Goal: Task Accomplishment & Management: Complete application form

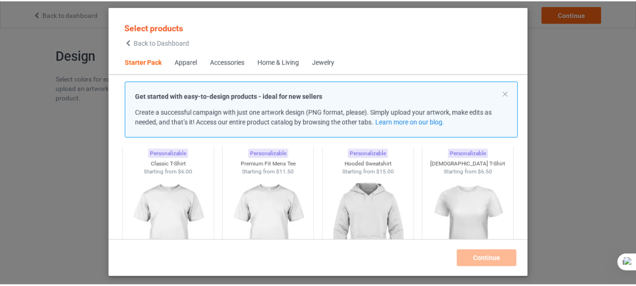
scroll to position [57, 0]
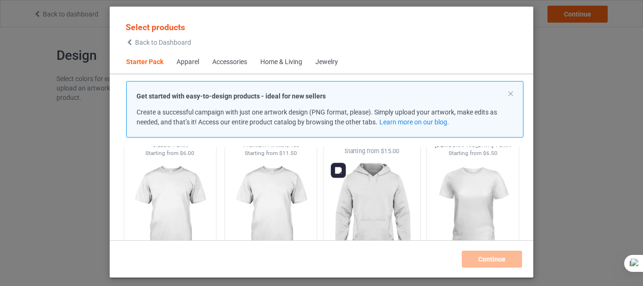
click at [373, 197] on img at bounding box center [372, 210] width 89 height 111
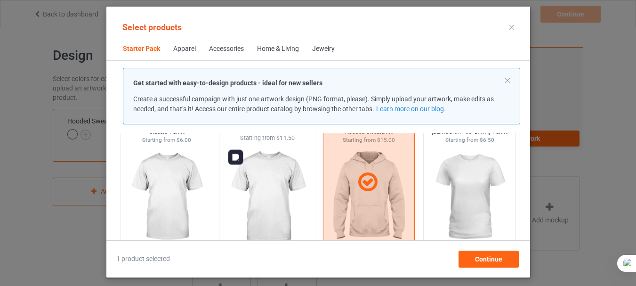
click at [276, 182] on img at bounding box center [267, 197] width 89 height 111
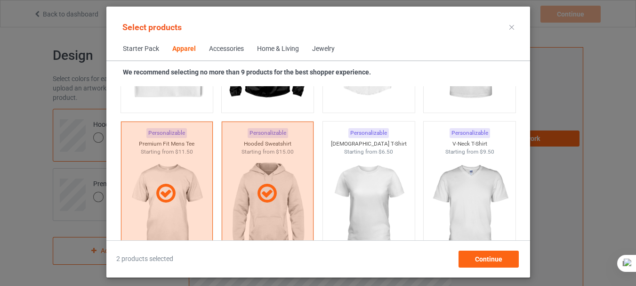
scroll to position [509, 0]
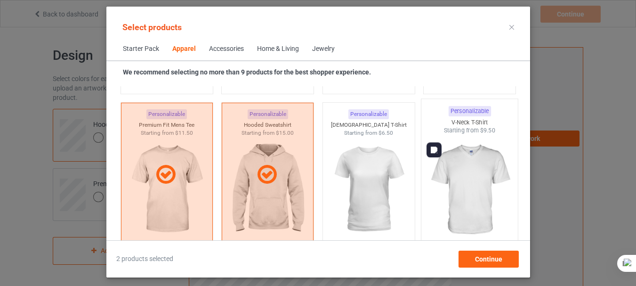
click at [475, 181] on img at bounding box center [469, 190] width 89 height 111
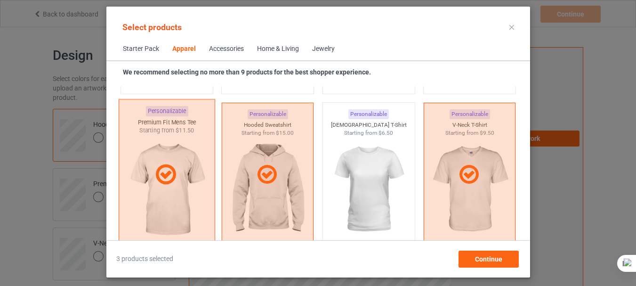
click at [194, 192] on div at bounding box center [166, 174] width 97 height 151
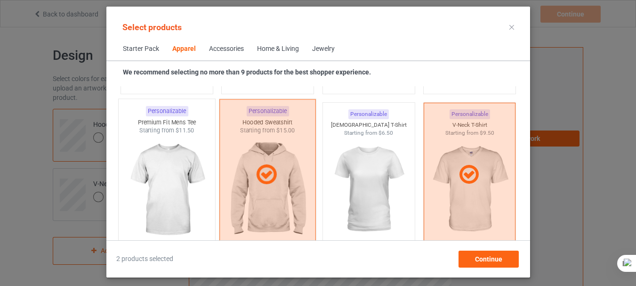
click at [272, 195] on div at bounding box center [267, 174] width 97 height 151
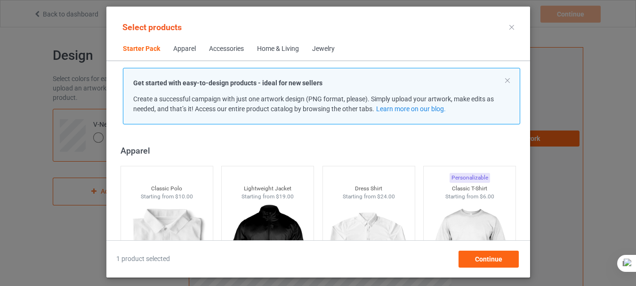
click at [527, 90] on div "Get started with easy-to-design products - ideal for new sellers Create a succe…" at bounding box center [321, 96] width 417 height 57
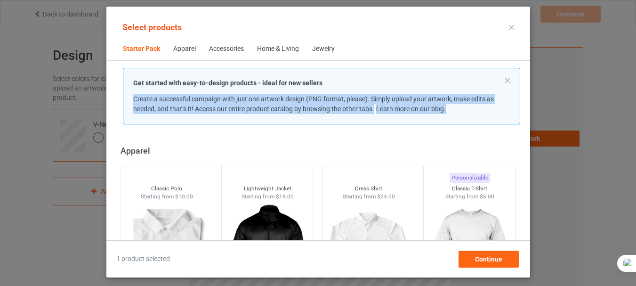
scroll to position [320, 0]
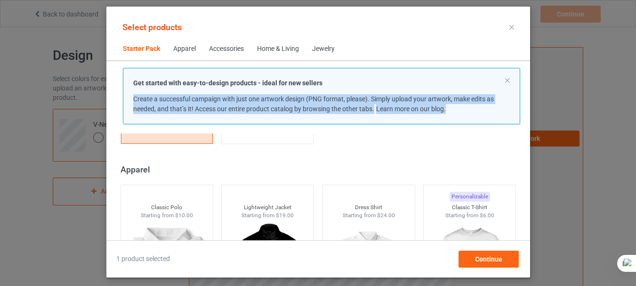
click at [527, 90] on div "Get started with easy-to-design products - ideal for new sellers Create a succe…" at bounding box center [321, 96] width 417 height 57
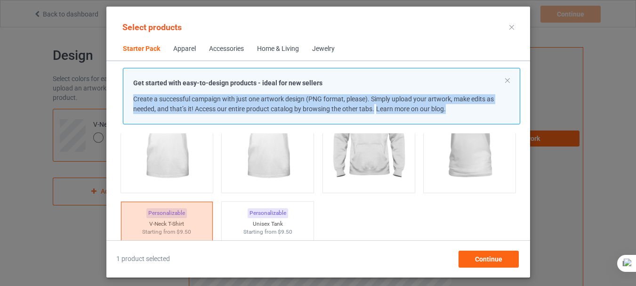
scroll to position [0, 0]
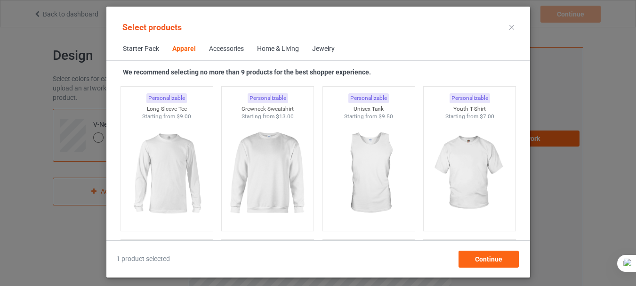
scroll to position [697, 0]
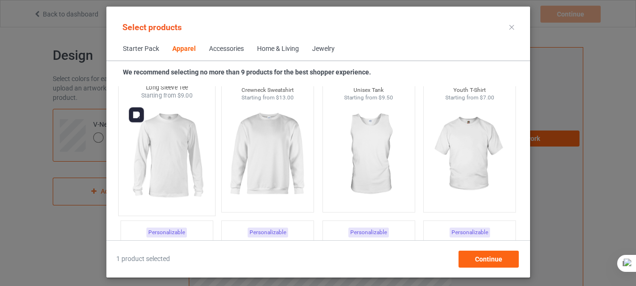
click at [170, 134] on img at bounding box center [166, 155] width 89 height 111
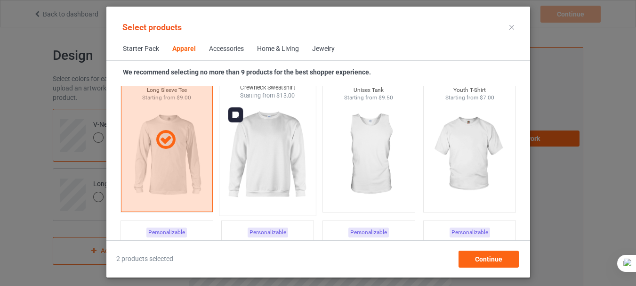
click at [267, 155] on img at bounding box center [267, 155] width 89 height 111
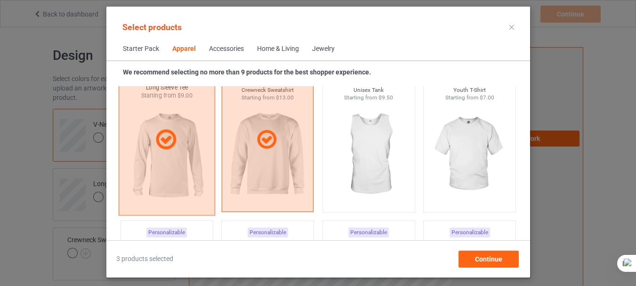
click at [181, 161] on div at bounding box center [166, 139] width 97 height 151
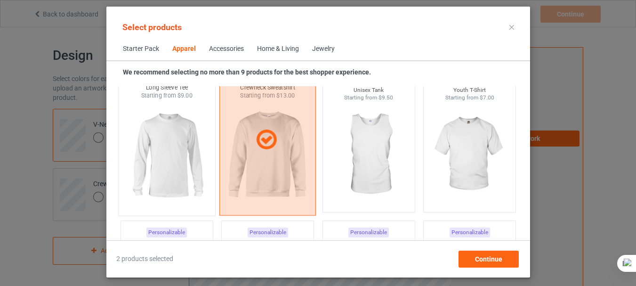
click at [284, 151] on div at bounding box center [268, 140] width 96 height 24
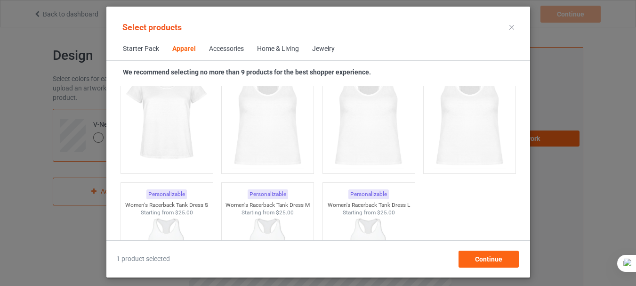
scroll to position [1884, 0]
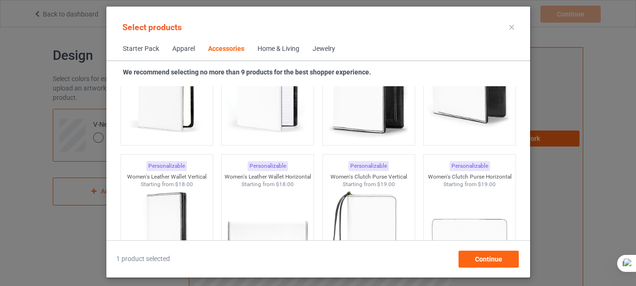
scroll to position [3881, 0]
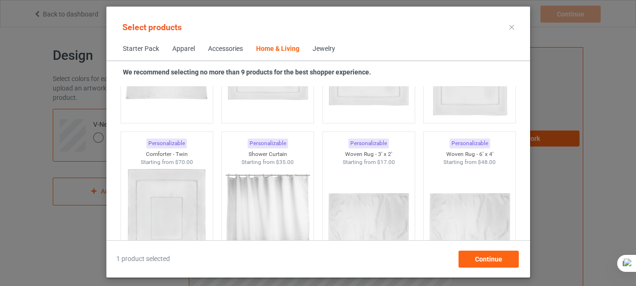
scroll to position [5200, 0]
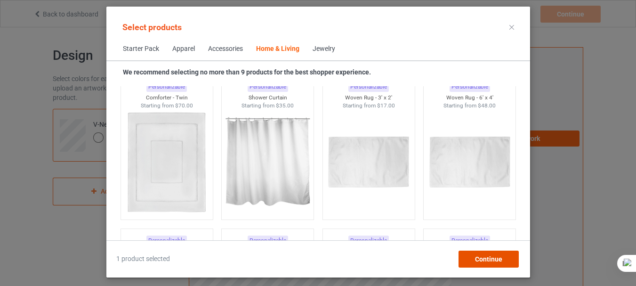
click at [482, 260] on span "Continue" at bounding box center [488, 259] width 27 height 8
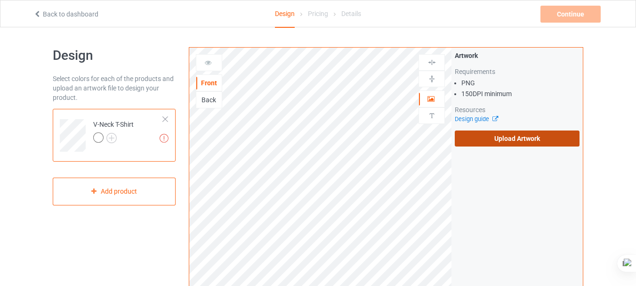
click at [505, 139] on label "Upload Artwork" at bounding box center [517, 138] width 125 height 16
click at [0, 0] on input "Upload Artwork" at bounding box center [0, 0] width 0 height 0
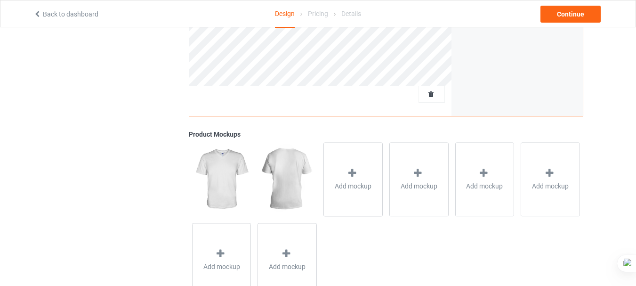
scroll to position [292, 0]
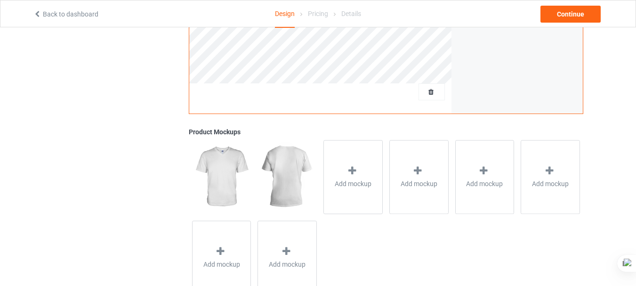
click at [227, 176] on img at bounding box center [221, 176] width 59 height 73
click at [355, 175] on icon at bounding box center [353, 171] width 12 height 10
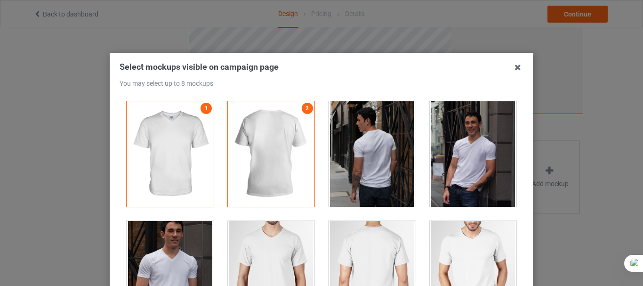
click at [294, 126] on div at bounding box center [271, 153] width 87 height 105
click at [515, 66] on icon at bounding box center [518, 67] width 15 height 15
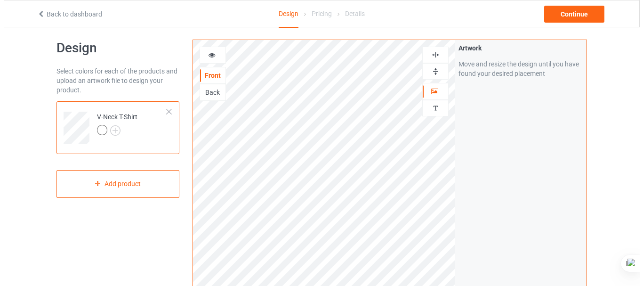
scroll to position [1, 0]
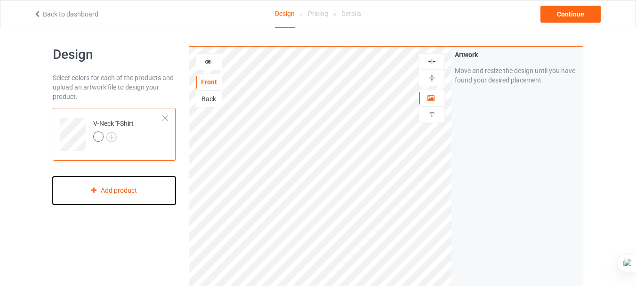
click at [125, 189] on div "Add product" at bounding box center [114, 191] width 123 height 28
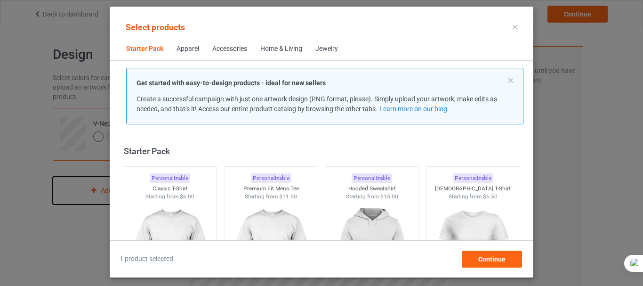
scroll to position [12, 0]
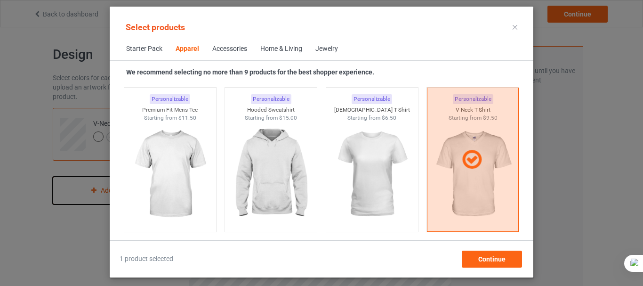
scroll to position [337, 0]
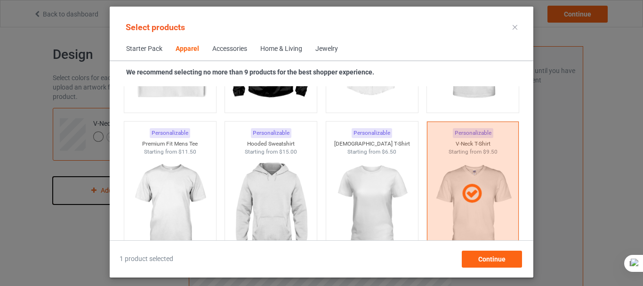
scroll to position [509, 0]
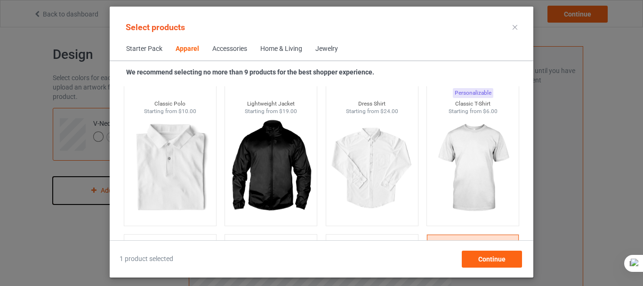
scroll to position [320, 0]
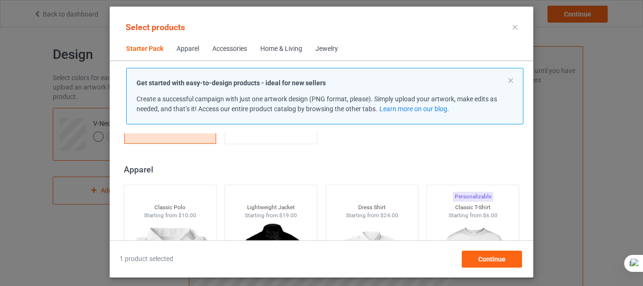
click at [530, 92] on div "Get started with easy-to-design products - ideal for new sellers Create a succe…" at bounding box center [324, 96] width 417 height 57
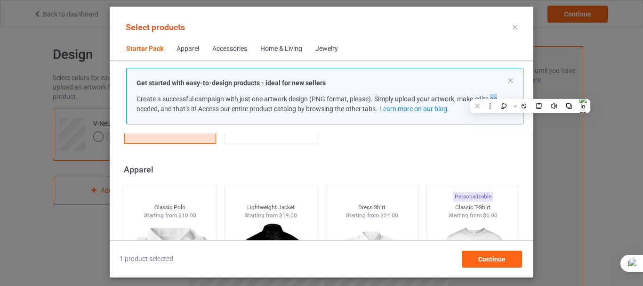
click at [530, 92] on div "Get started with easy-to-design products - ideal for new sellers Create a succe…" at bounding box center [324, 96] width 417 height 57
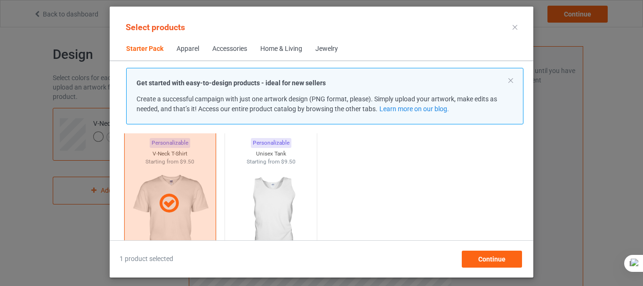
scroll to position [207, 0]
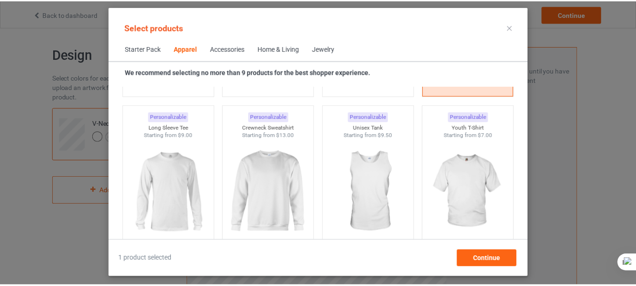
scroll to position [678, 0]
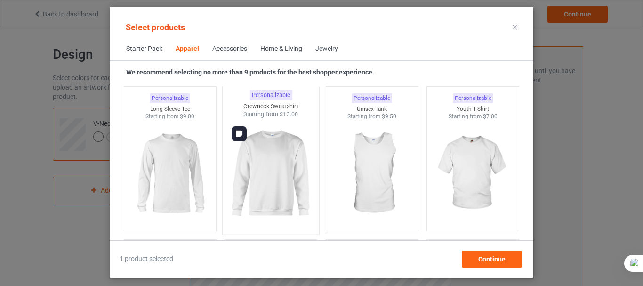
click at [292, 161] on img at bounding box center [271, 174] width 89 height 111
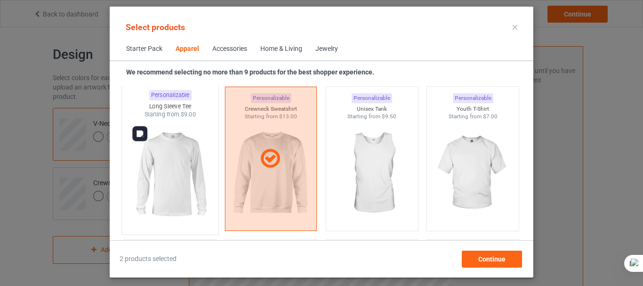
click at [184, 172] on img at bounding box center [170, 174] width 89 height 111
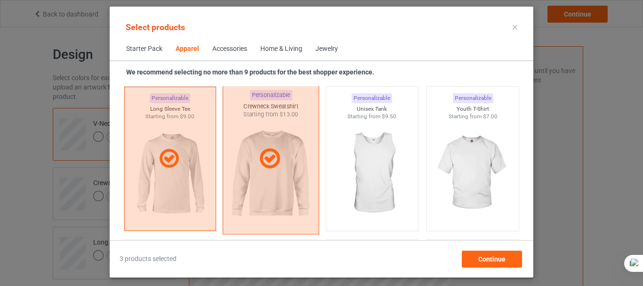
click at [259, 182] on div at bounding box center [271, 158] width 97 height 151
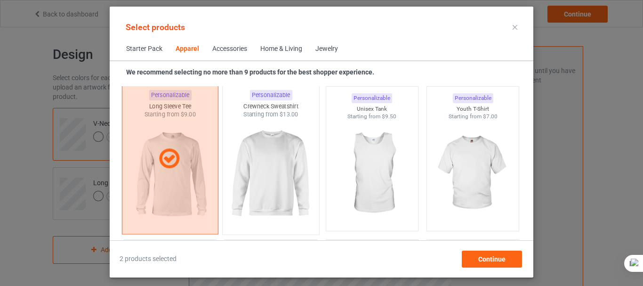
click at [186, 173] on div at bounding box center [170, 158] width 97 height 151
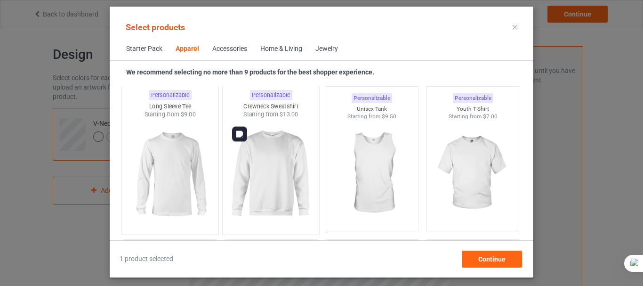
click at [265, 175] on img at bounding box center [271, 174] width 89 height 111
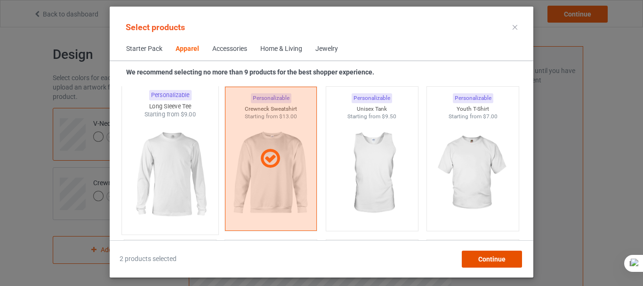
click at [481, 260] on span "Continue" at bounding box center [492, 259] width 27 height 8
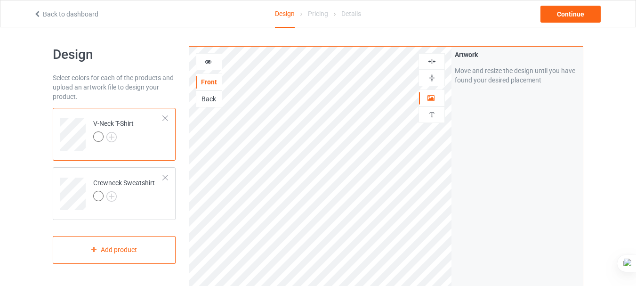
click at [167, 117] on div at bounding box center [165, 118] width 7 height 7
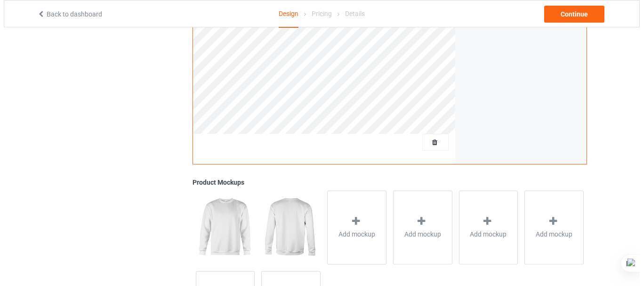
scroll to position [249, 0]
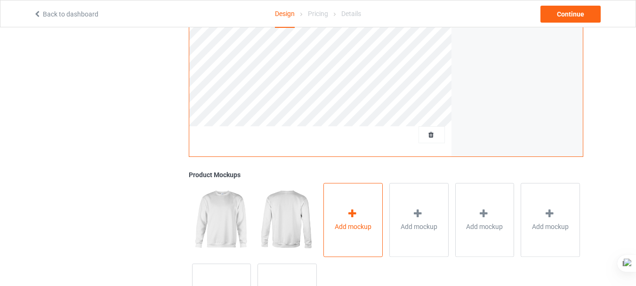
click at [351, 219] on div at bounding box center [353, 215] width 13 height 14
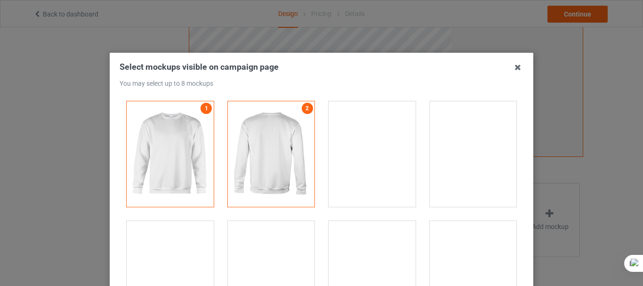
scroll to position [11, 0]
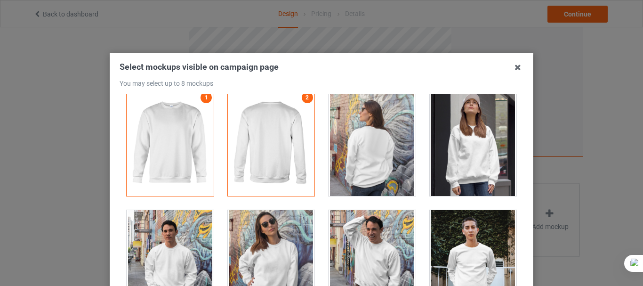
click at [464, 142] on div at bounding box center [473, 142] width 87 height 105
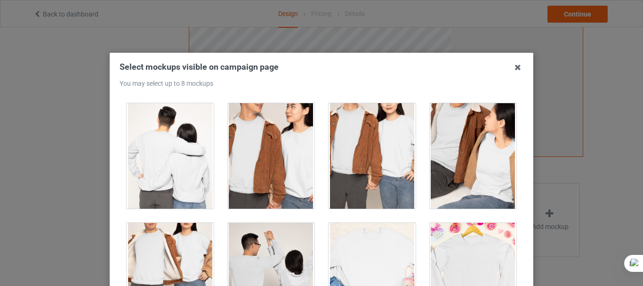
scroll to position [2010, 0]
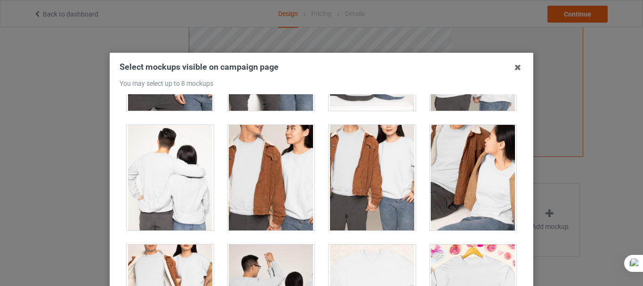
click at [274, 165] on div at bounding box center [271, 177] width 87 height 105
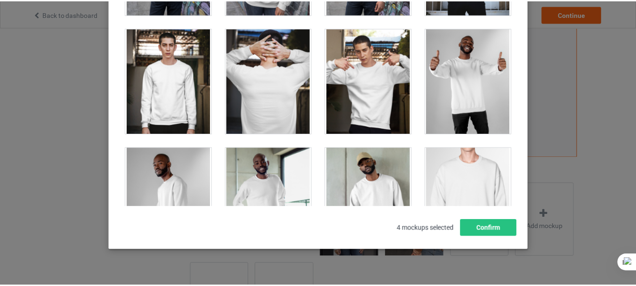
scroll to position [197, 0]
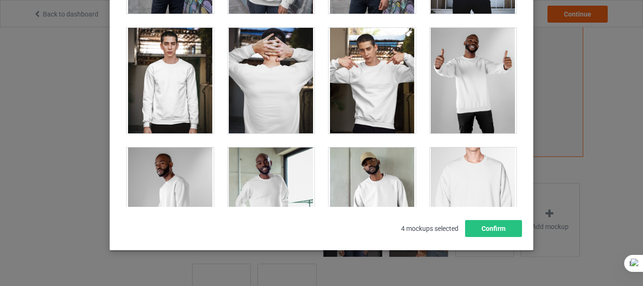
click at [370, 50] on div at bounding box center [372, 80] width 87 height 105
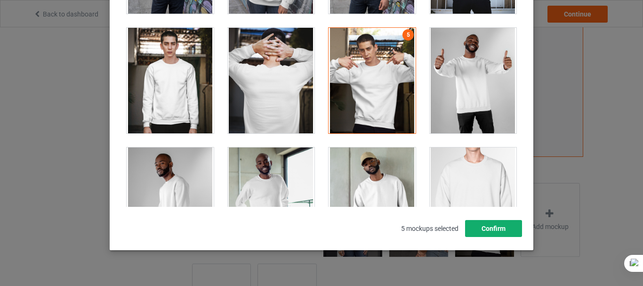
click at [469, 231] on button "Confirm" at bounding box center [493, 228] width 57 height 17
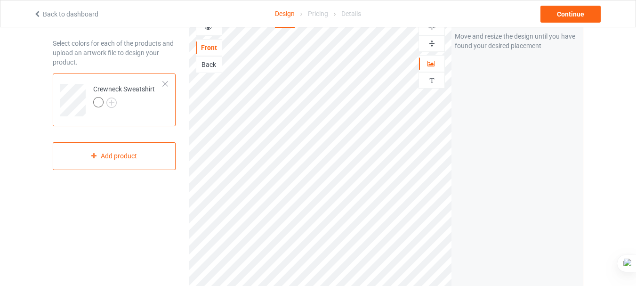
scroll to position [28, 0]
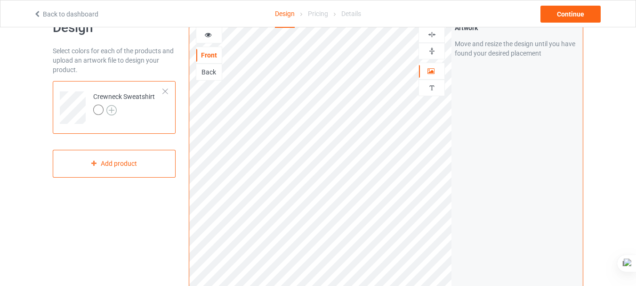
click at [111, 108] on img at bounding box center [111, 110] width 10 height 10
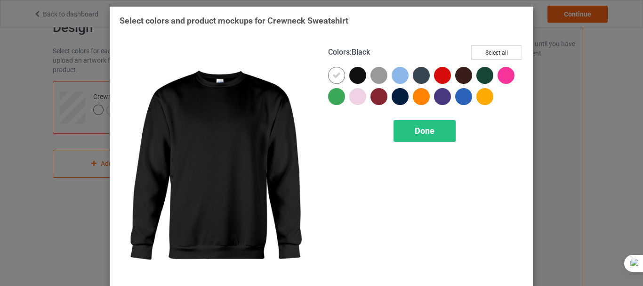
click at [349, 75] on div at bounding box center [357, 75] width 17 height 17
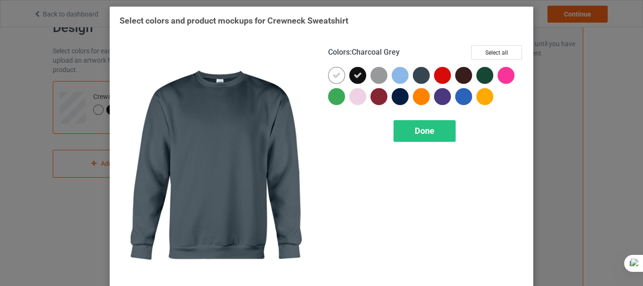
click at [422, 73] on div at bounding box center [421, 75] width 17 height 17
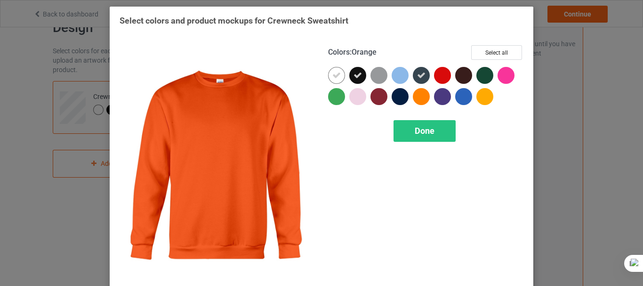
click at [421, 95] on div at bounding box center [421, 96] width 17 height 17
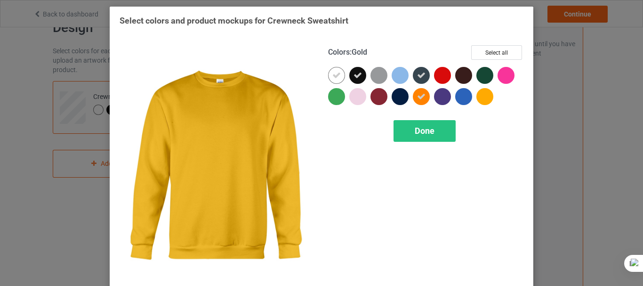
click at [481, 94] on div at bounding box center [485, 96] width 17 height 17
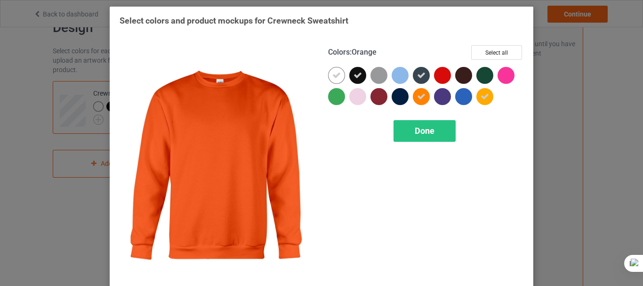
click at [418, 99] on icon at bounding box center [421, 96] width 8 height 8
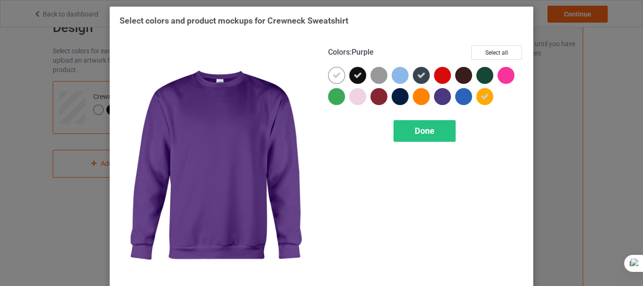
click at [438, 99] on div at bounding box center [442, 96] width 17 height 17
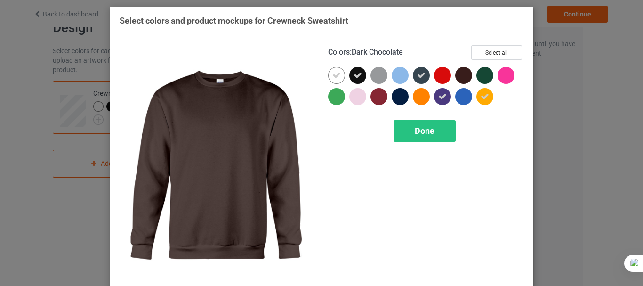
click at [462, 73] on div at bounding box center [463, 75] width 17 height 17
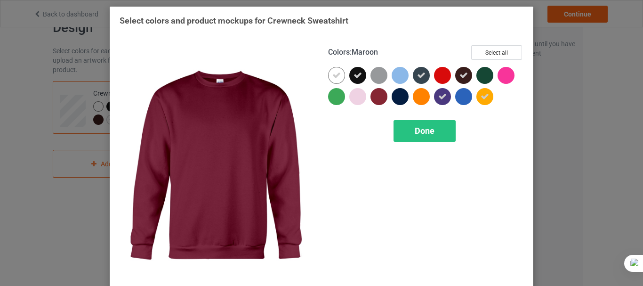
click at [375, 95] on div at bounding box center [379, 96] width 17 height 17
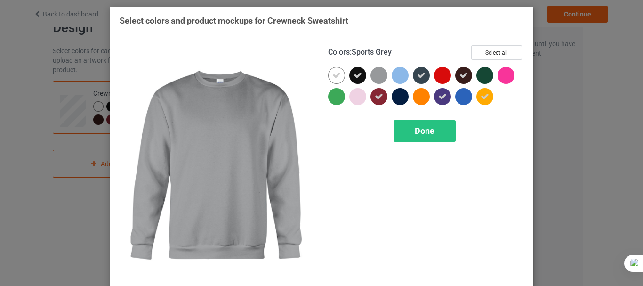
click at [375, 75] on div at bounding box center [379, 75] width 17 height 17
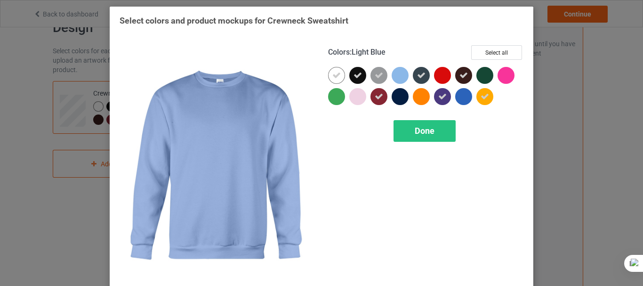
click at [399, 74] on div at bounding box center [400, 75] width 17 height 17
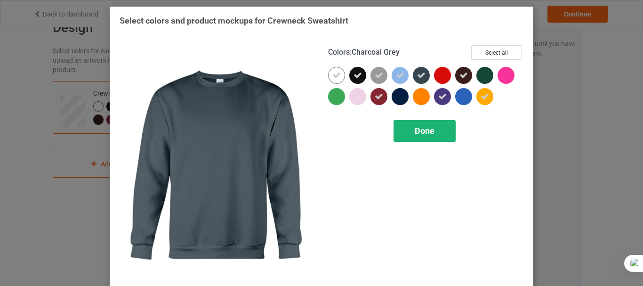
click at [433, 130] on div "Done" at bounding box center [425, 131] width 62 height 22
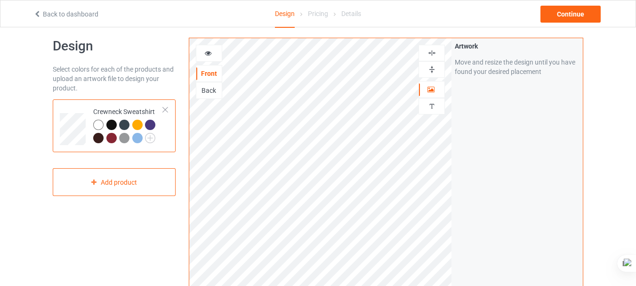
scroll to position [8, 0]
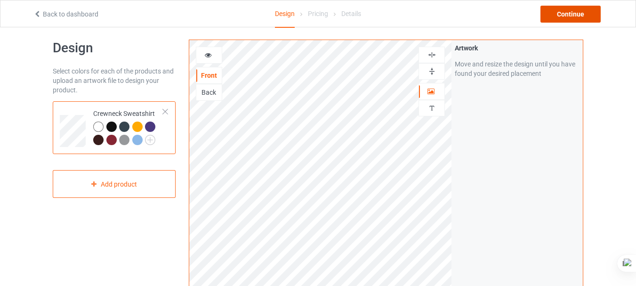
click at [575, 11] on div "Continue" at bounding box center [571, 14] width 60 height 17
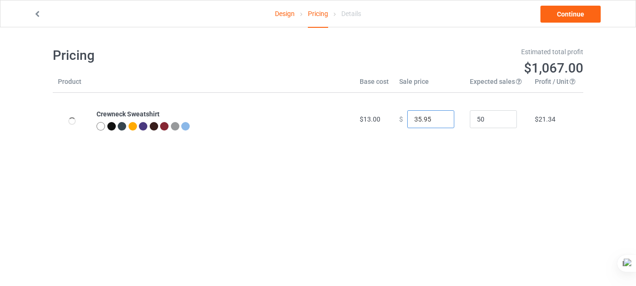
drag, startPoint x: 416, startPoint y: 119, endPoint x: 398, endPoint y: 120, distance: 18.4
click at [399, 120] on div "$ 35.95" at bounding box center [429, 119] width 60 height 18
drag, startPoint x: 419, startPoint y: 117, endPoint x: 430, endPoint y: 117, distance: 10.4
click at [430, 117] on input "20.95" at bounding box center [430, 119] width 47 height 18
type input "20.00"
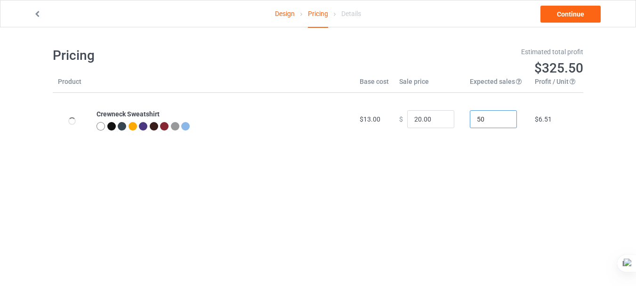
drag, startPoint x: 482, startPoint y: 119, endPoint x: 470, endPoint y: 121, distance: 11.9
click at [470, 121] on input "50" at bounding box center [493, 119] width 47 height 18
type input "20"
drag, startPoint x: 419, startPoint y: 120, endPoint x: 425, endPoint y: 119, distance: 6.1
click at [425, 119] on input "20.00" at bounding box center [430, 119] width 47 height 18
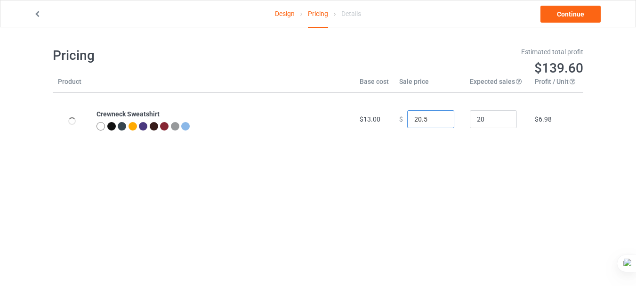
click at [413, 119] on input "20.5" at bounding box center [430, 119] width 47 height 18
click at [422, 120] on input "22.5" at bounding box center [430, 119] width 47 height 18
click at [420, 120] on input "22.0" at bounding box center [430, 119] width 47 height 18
click at [414, 118] on input "22.5" at bounding box center [430, 119] width 47 height 18
click at [422, 118] on input "25.5" at bounding box center [430, 119] width 47 height 18
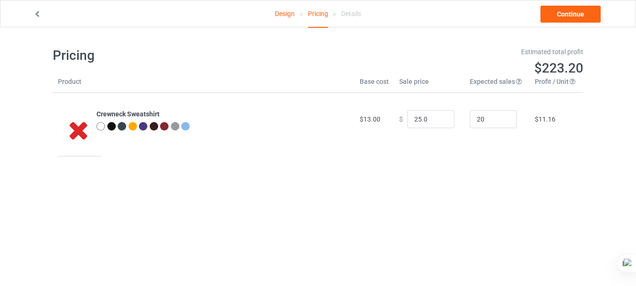
type input "25.00"
click at [80, 128] on icon at bounding box center [78, 129] width 31 height 26
click at [287, 14] on link "Design" at bounding box center [285, 13] width 20 height 26
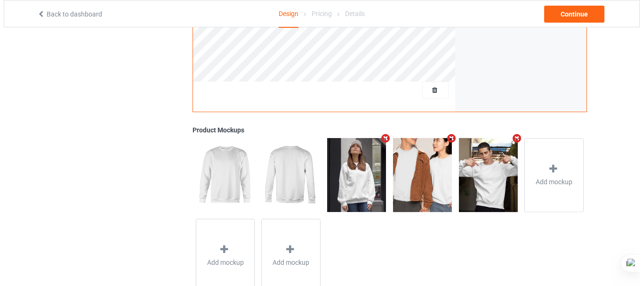
scroll to position [297, 0]
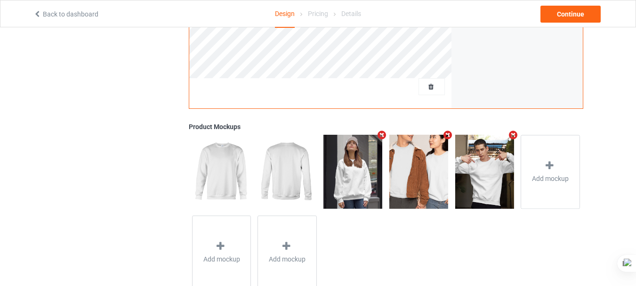
click at [369, 165] on img at bounding box center [353, 171] width 59 height 73
click at [384, 136] on icon "Remove mockup" at bounding box center [382, 135] width 12 height 10
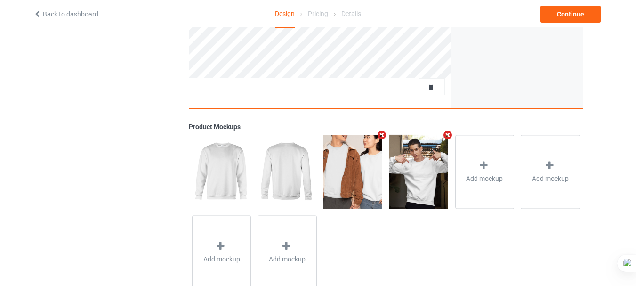
click at [384, 136] on icon "Remove mockup" at bounding box center [382, 135] width 12 height 10
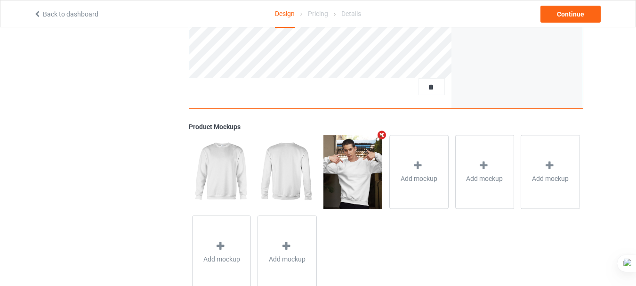
click at [384, 136] on icon "Remove mockup" at bounding box center [382, 135] width 12 height 10
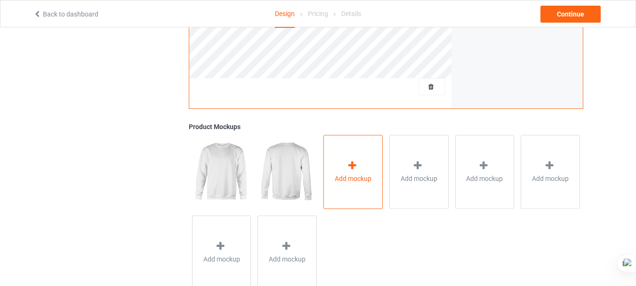
click at [364, 168] on div "Add mockup" at bounding box center [353, 172] width 59 height 74
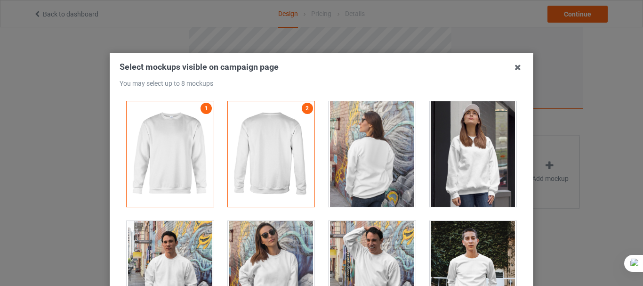
click at [495, 144] on div at bounding box center [473, 153] width 87 height 105
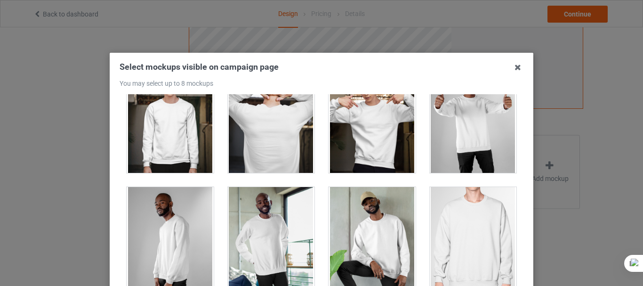
scroll to position [306, 0]
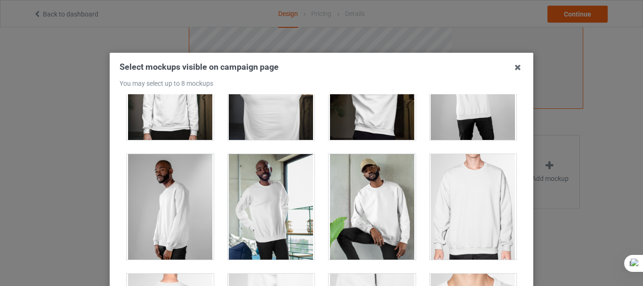
click at [368, 187] on div at bounding box center [372, 206] width 87 height 105
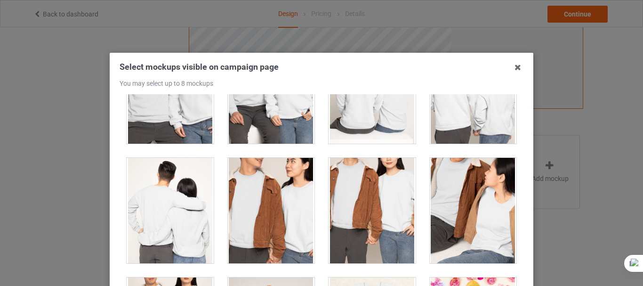
scroll to position [1988, 0]
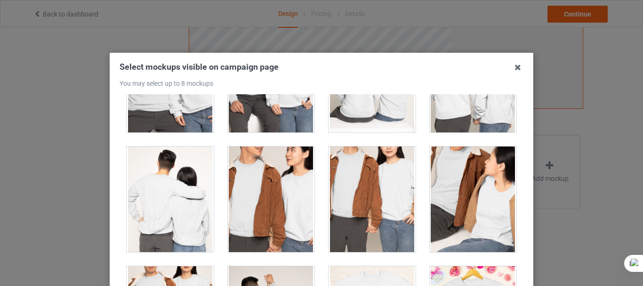
click at [299, 180] on div at bounding box center [271, 198] width 87 height 105
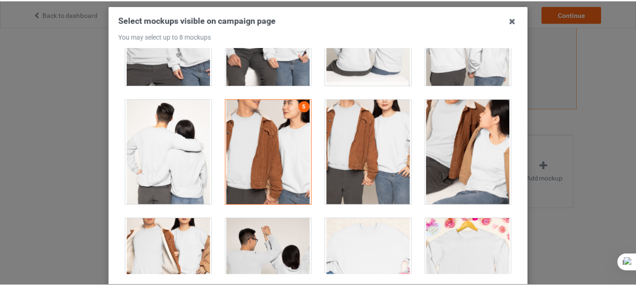
scroll to position [133, 0]
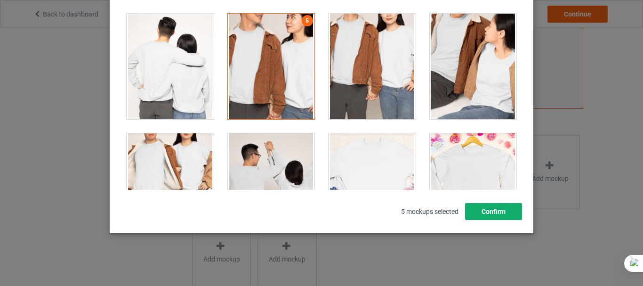
click at [490, 208] on button "Confirm" at bounding box center [493, 211] width 57 height 17
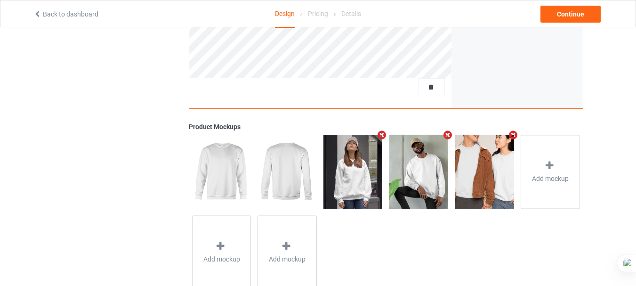
click at [302, 142] on img at bounding box center [287, 171] width 59 height 73
click at [375, 143] on img at bounding box center [353, 171] width 59 height 73
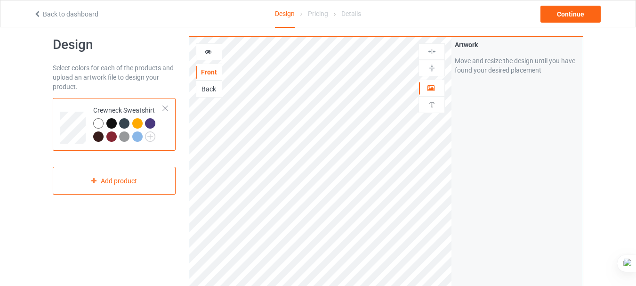
scroll to position [0, 0]
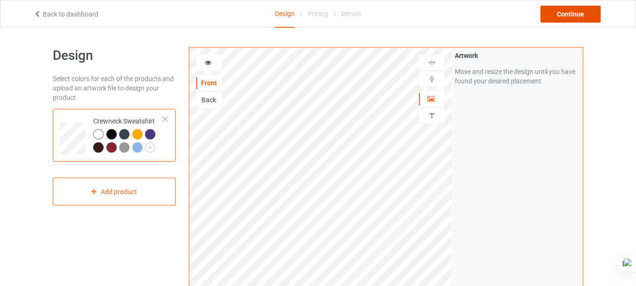
click at [571, 13] on div "Continue" at bounding box center [571, 14] width 60 height 17
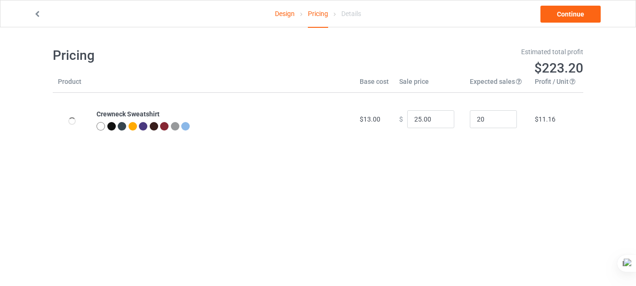
click at [184, 127] on div at bounding box center [185, 126] width 8 height 8
click at [569, 13] on link "Continue" at bounding box center [571, 14] width 60 height 17
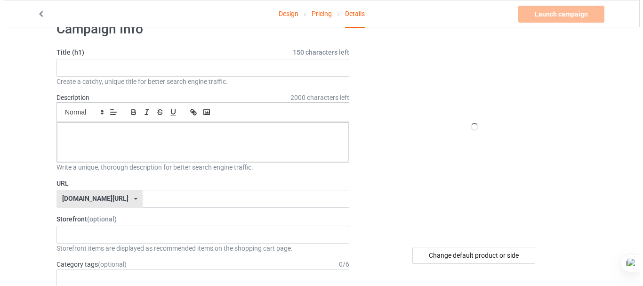
scroll to position [24, 0]
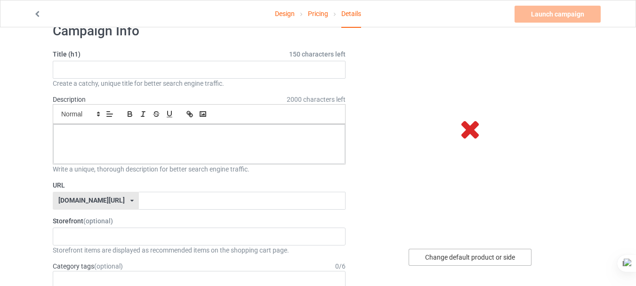
click at [470, 260] on div "Change default product or side" at bounding box center [470, 257] width 123 height 17
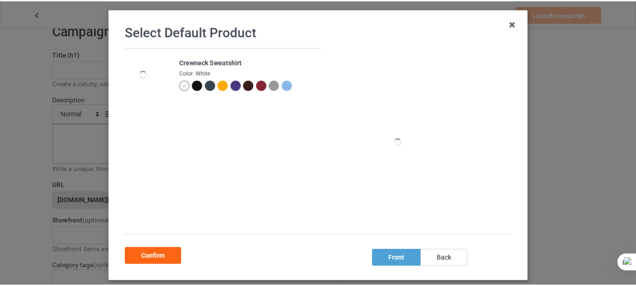
scroll to position [53, 0]
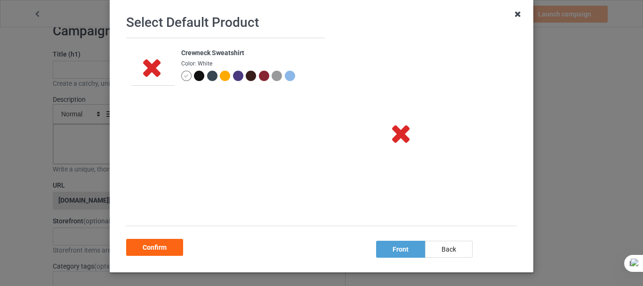
click at [514, 15] on icon at bounding box center [518, 14] width 15 height 15
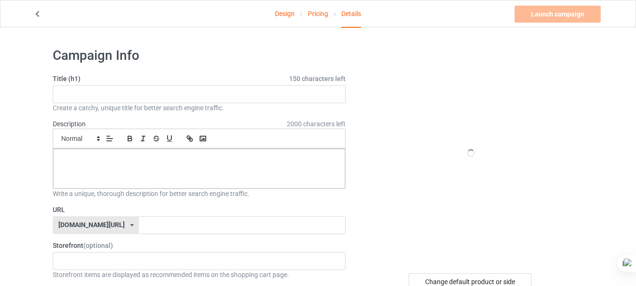
click at [289, 14] on link "Design" at bounding box center [285, 13] width 20 height 26
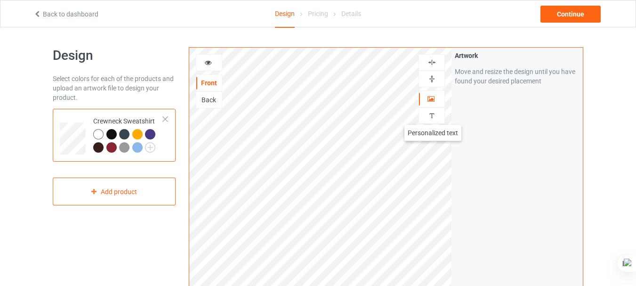
click at [433, 115] on img at bounding box center [432, 115] width 9 height 9
click at [434, 114] on img at bounding box center [432, 115] width 9 height 9
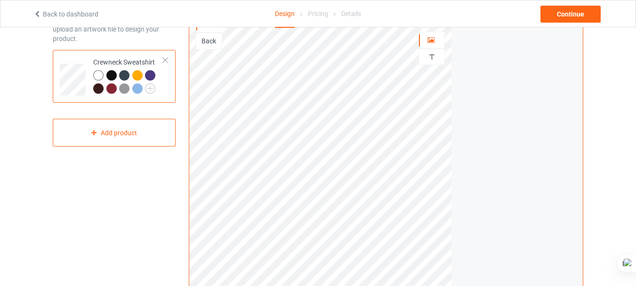
scroll to position [43, 0]
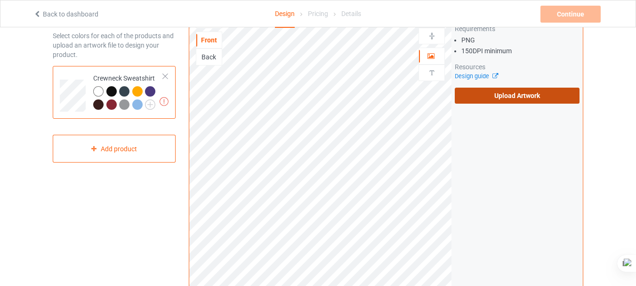
click at [477, 94] on label "Upload Artwork" at bounding box center [517, 96] width 125 height 16
click at [0, 0] on input "Upload Artwork" at bounding box center [0, 0] width 0 height 0
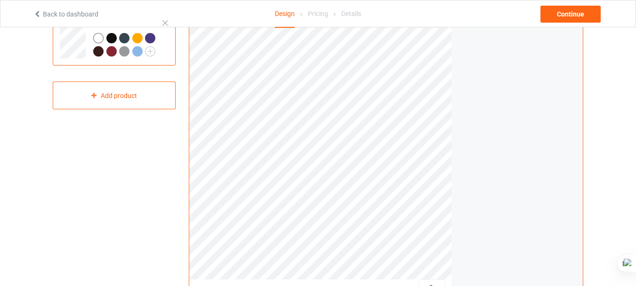
scroll to position [82, 0]
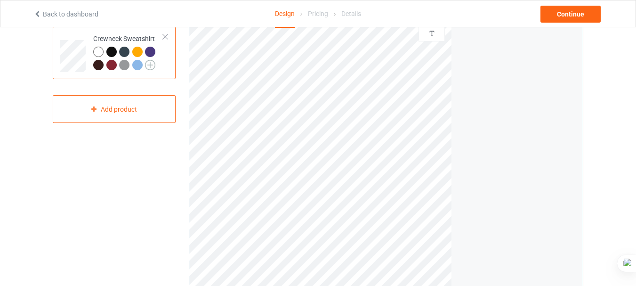
click at [151, 65] on img at bounding box center [150, 65] width 10 height 10
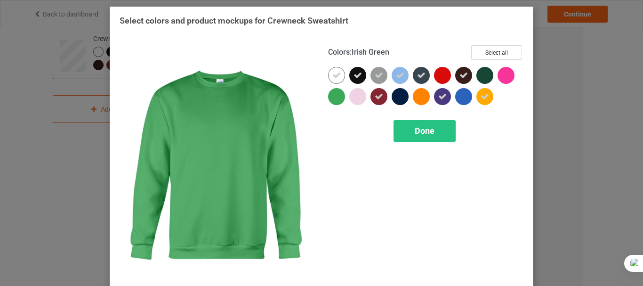
click at [333, 100] on div at bounding box center [336, 96] width 17 height 17
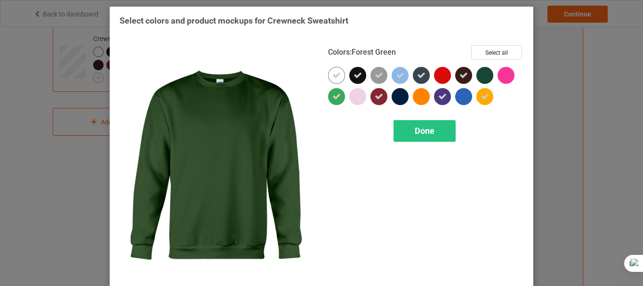
click at [486, 71] on div at bounding box center [485, 75] width 17 height 17
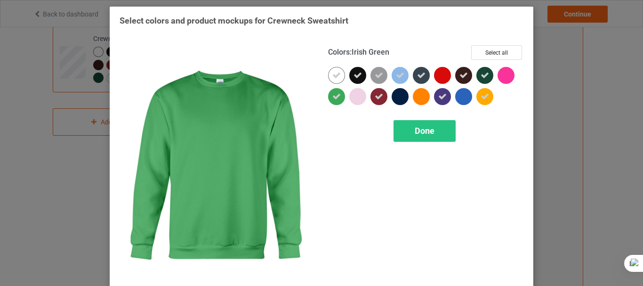
click at [334, 94] on icon at bounding box center [337, 96] width 8 height 8
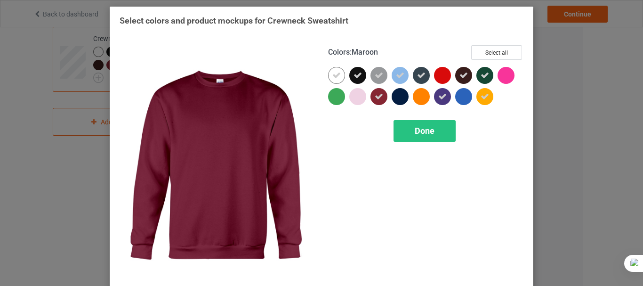
click at [375, 92] on icon at bounding box center [379, 96] width 8 height 8
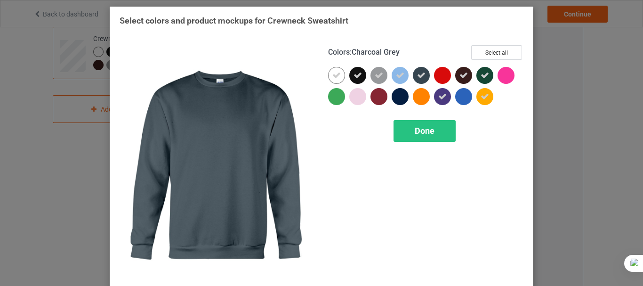
click at [420, 74] on icon at bounding box center [421, 75] width 8 height 8
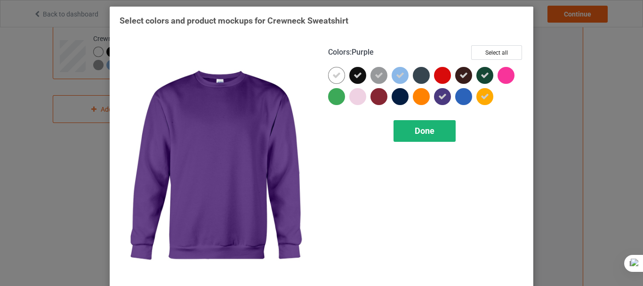
click at [439, 128] on div "Done" at bounding box center [425, 131] width 62 height 22
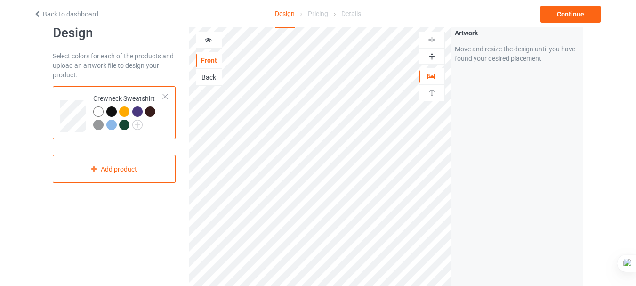
scroll to position [20, 0]
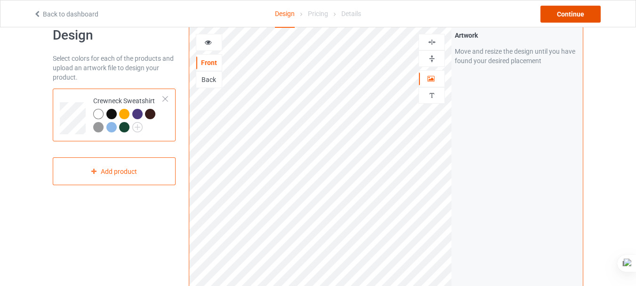
click at [559, 18] on div "Continue" at bounding box center [571, 14] width 60 height 17
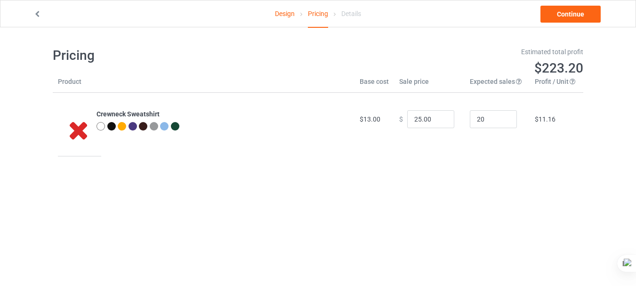
click at [77, 129] on icon at bounding box center [78, 129] width 31 height 26
click at [294, 17] on link "Design" at bounding box center [285, 13] width 20 height 26
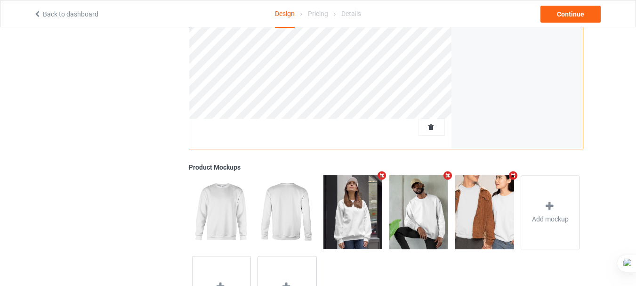
scroll to position [258, 0]
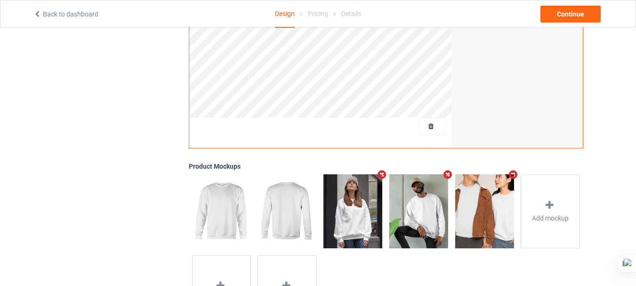
click at [383, 176] on icon "Remove mockup" at bounding box center [382, 175] width 12 height 10
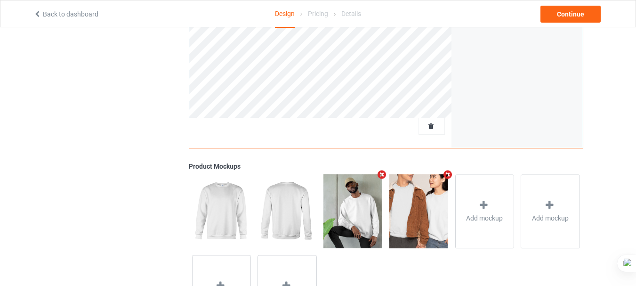
click at [383, 176] on icon "Remove mockup" at bounding box center [382, 175] width 12 height 10
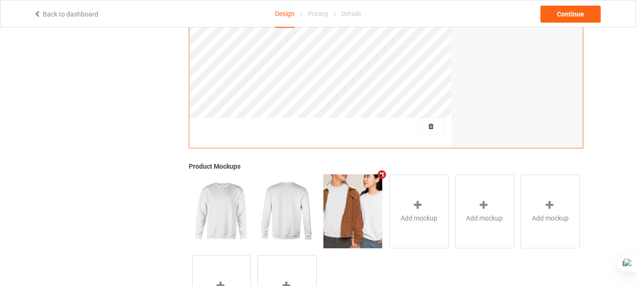
click at [383, 176] on icon "Remove mockup" at bounding box center [382, 175] width 12 height 10
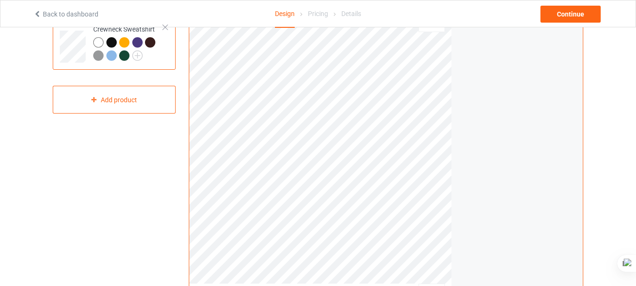
scroll to position [72, 0]
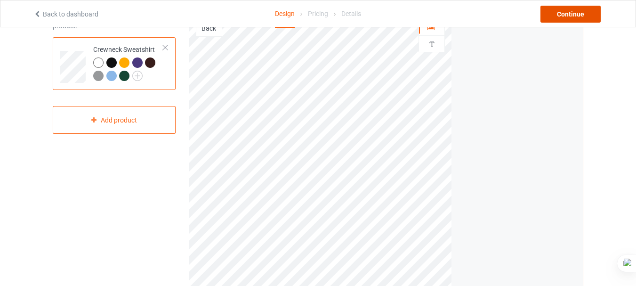
click at [567, 16] on div "Continue" at bounding box center [571, 14] width 60 height 17
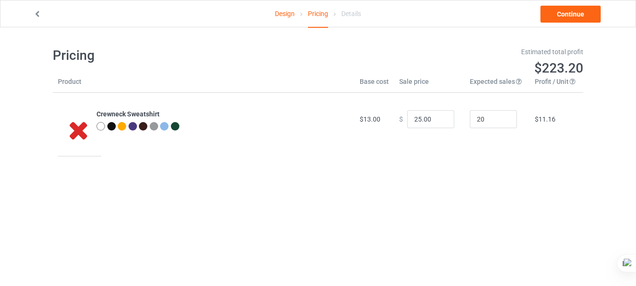
click at [287, 8] on link "Design" at bounding box center [285, 13] width 20 height 26
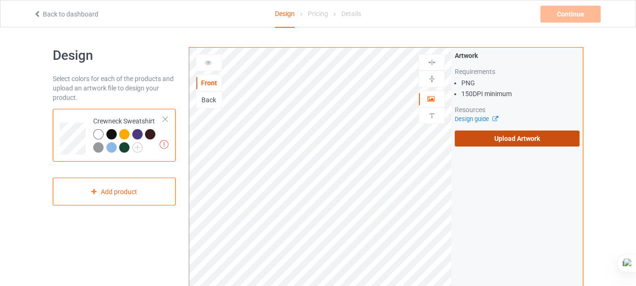
click at [481, 140] on label "Upload Artwork" at bounding box center [517, 138] width 125 height 16
click at [0, 0] on input "Upload Artwork" at bounding box center [0, 0] width 0 height 0
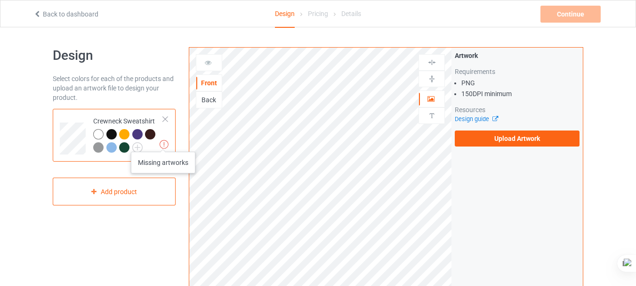
click at [163, 142] on img at bounding box center [164, 144] width 9 height 9
click at [165, 143] on img at bounding box center [164, 144] width 9 height 9
click at [164, 140] on img at bounding box center [164, 144] width 9 height 9
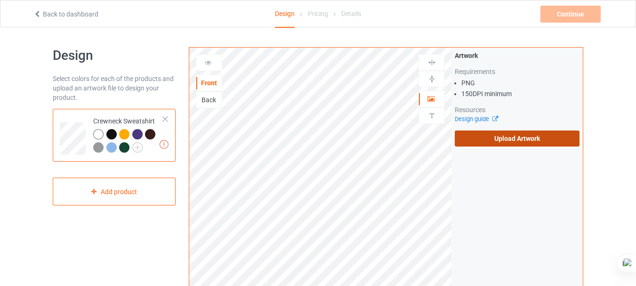
click at [492, 138] on label "Upload Artwork" at bounding box center [517, 138] width 125 height 16
click at [0, 0] on input "Upload Artwork" at bounding box center [0, 0] width 0 height 0
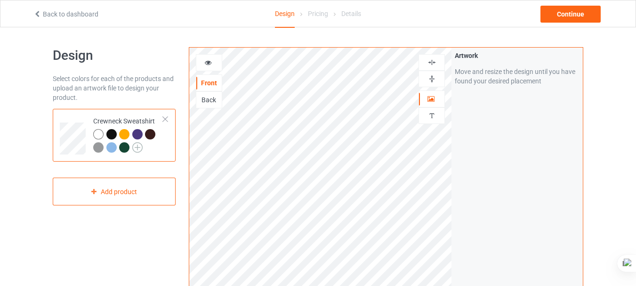
click at [141, 146] on img at bounding box center [137, 147] width 10 height 10
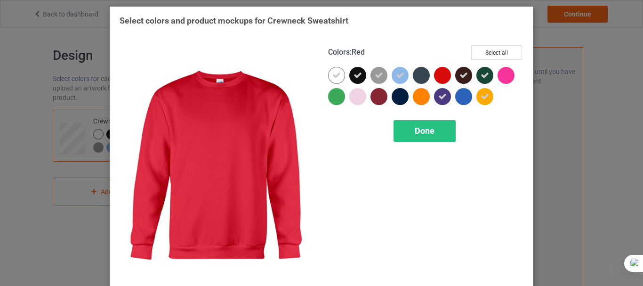
click at [444, 75] on div at bounding box center [442, 75] width 17 height 17
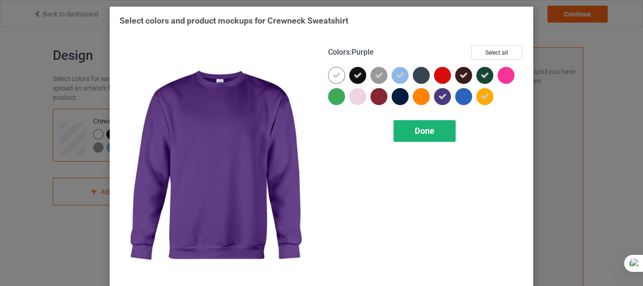
click at [404, 128] on div "Done" at bounding box center [425, 131] width 62 height 22
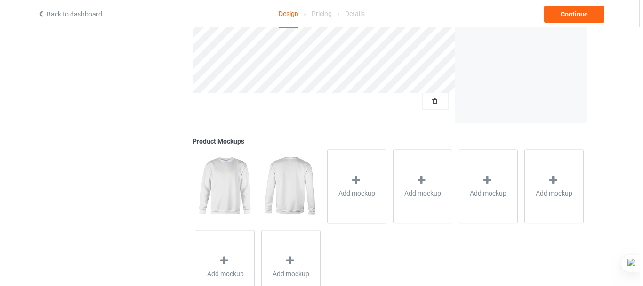
scroll to position [293, 0]
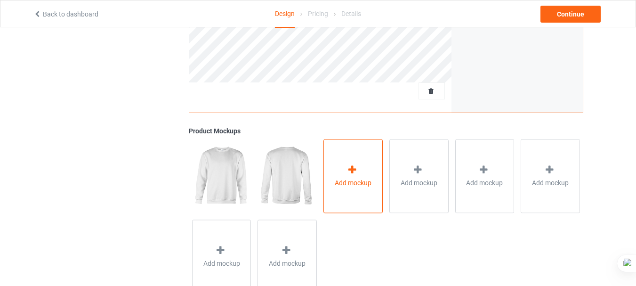
click at [359, 163] on div "Add mockup" at bounding box center [353, 176] width 59 height 74
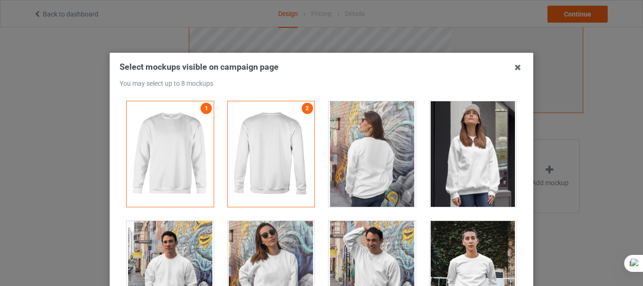
click at [472, 148] on div at bounding box center [473, 153] width 87 height 105
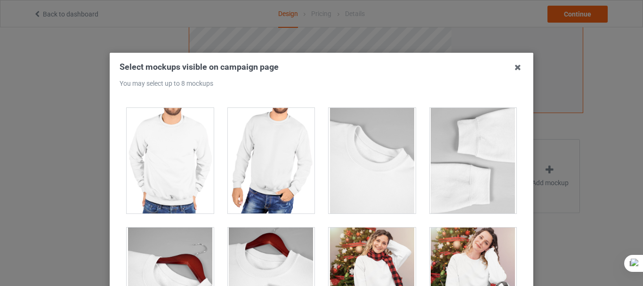
scroll to position [4610, 0]
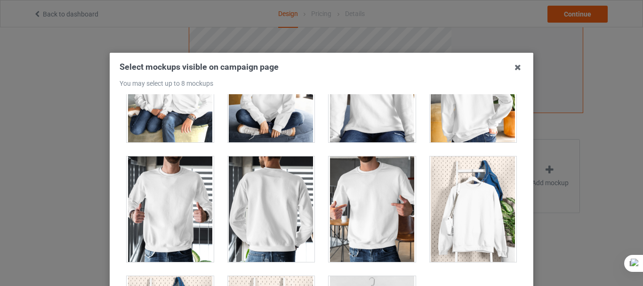
drag, startPoint x: 642, startPoint y: 154, endPoint x: 641, endPoint y: 175, distance: 21.2
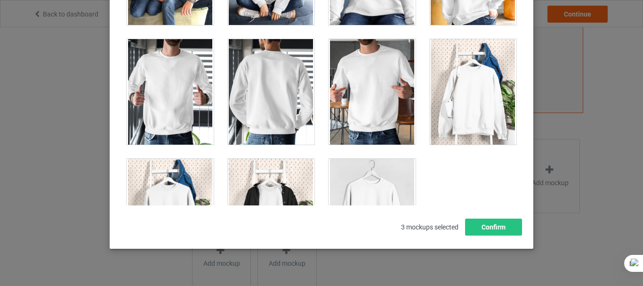
scroll to position [133, 0]
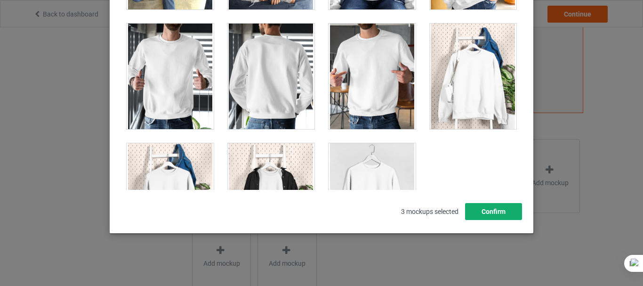
click at [502, 216] on button "Confirm" at bounding box center [493, 211] width 57 height 17
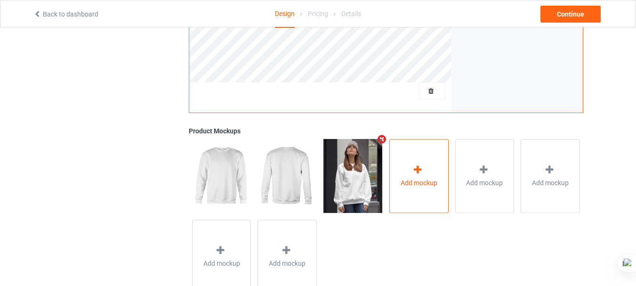
click at [419, 169] on icon at bounding box center [419, 170] width 12 height 10
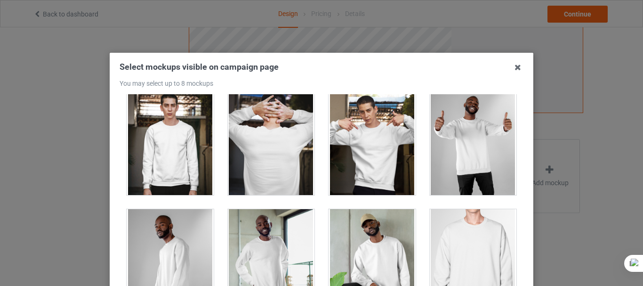
scroll to position [229, 0]
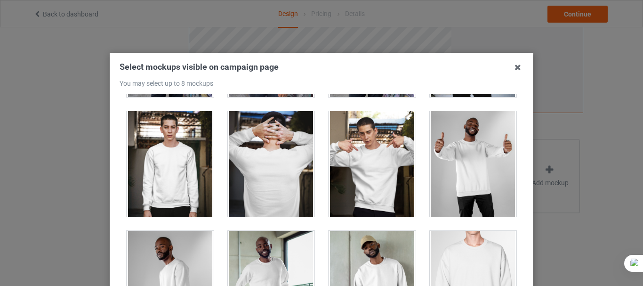
click at [361, 172] on div at bounding box center [372, 163] width 87 height 105
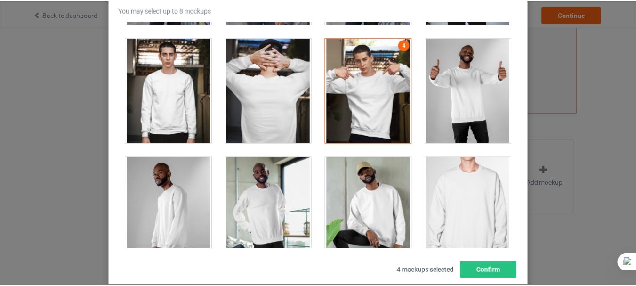
scroll to position [133, 0]
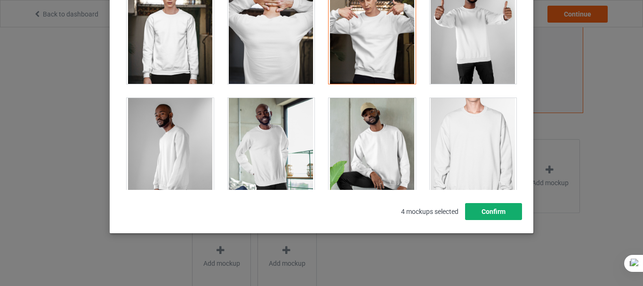
click at [500, 207] on button "Confirm" at bounding box center [493, 211] width 57 height 17
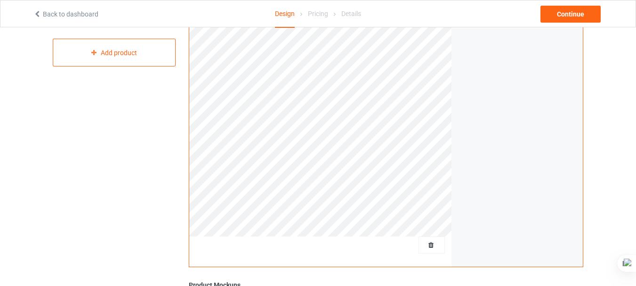
scroll to position [123, 0]
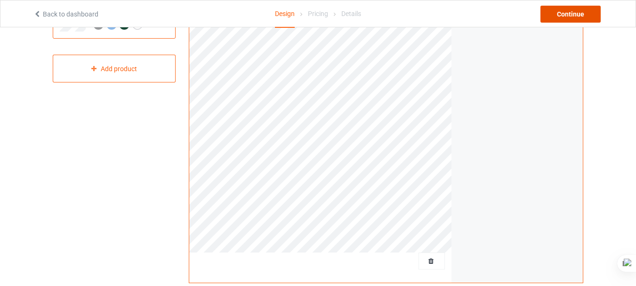
click at [578, 19] on div "Continue" at bounding box center [571, 14] width 60 height 17
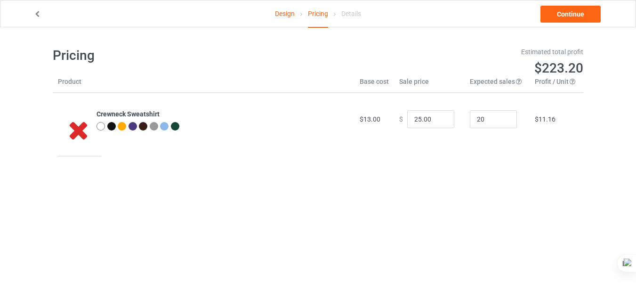
click at [283, 15] on link "Design" at bounding box center [285, 13] width 20 height 26
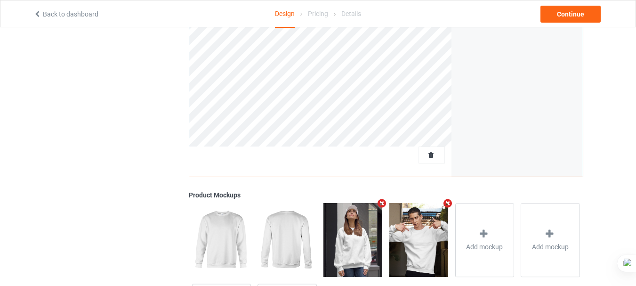
scroll to position [249, 0]
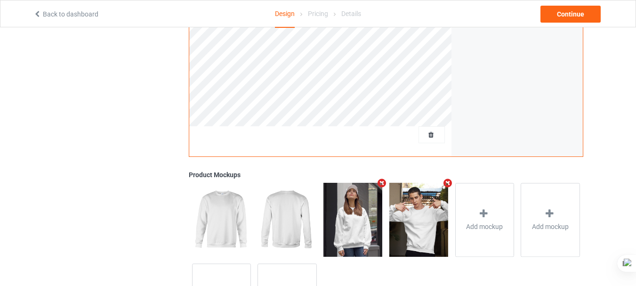
click at [449, 182] on icon "Remove mockup" at bounding box center [448, 183] width 12 height 10
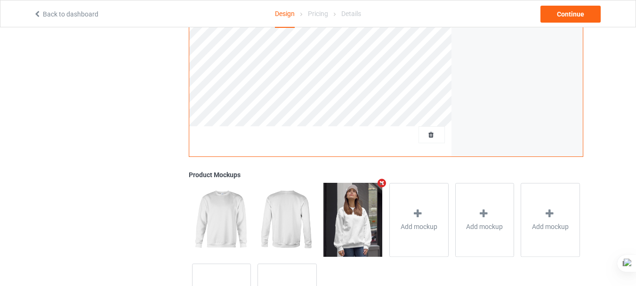
click at [386, 180] on icon "Remove mockup" at bounding box center [382, 183] width 12 height 10
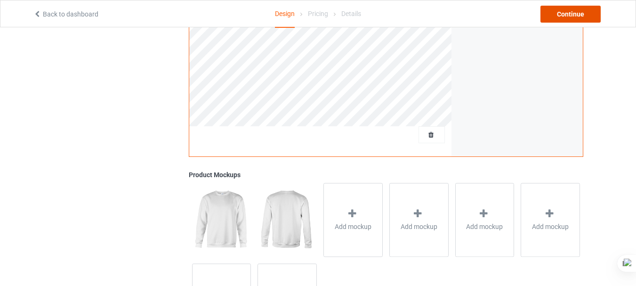
click at [582, 19] on div "Continue" at bounding box center [571, 14] width 60 height 17
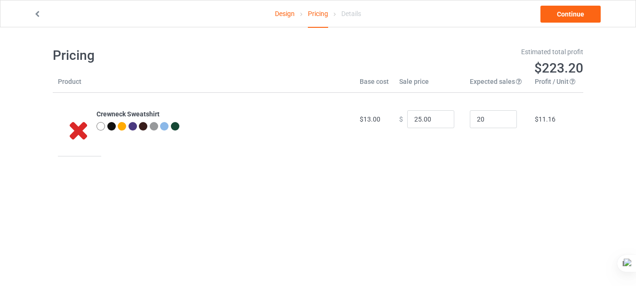
click at [281, 16] on link "Design" at bounding box center [285, 13] width 20 height 26
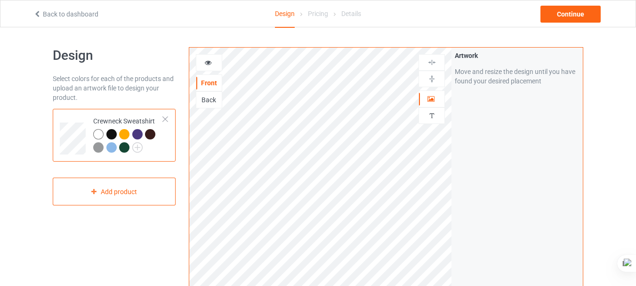
click at [73, 14] on link "Back to dashboard" at bounding box center [65, 14] width 65 height 8
click at [166, 119] on div at bounding box center [165, 119] width 7 height 7
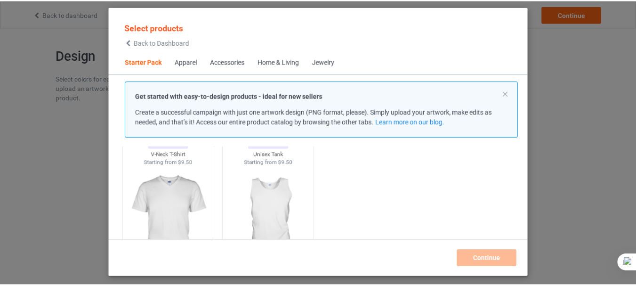
scroll to position [219, 0]
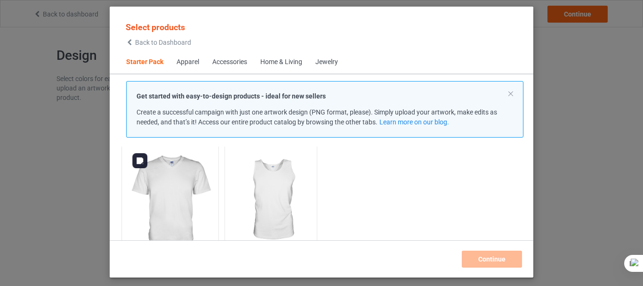
click at [195, 190] on img at bounding box center [170, 201] width 89 height 111
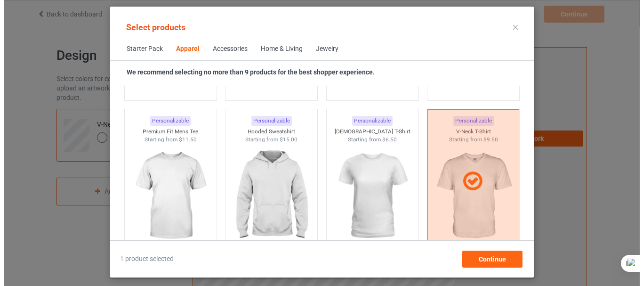
scroll to position [521, 0]
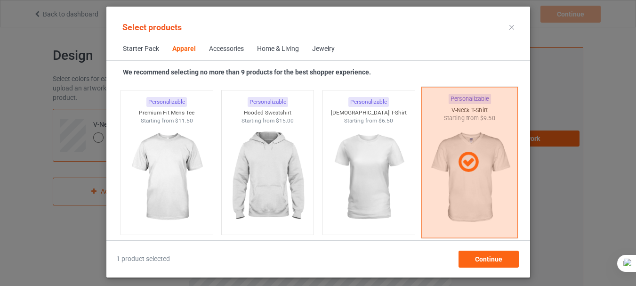
click at [482, 137] on div at bounding box center [470, 162] width 97 height 151
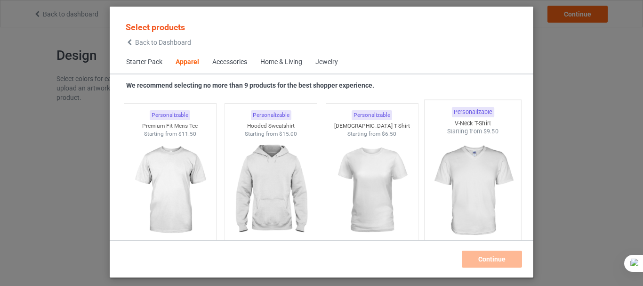
scroll to position [375, 0]
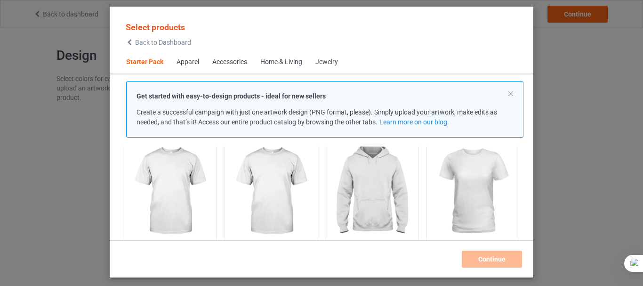
scroll to position [94, 0]
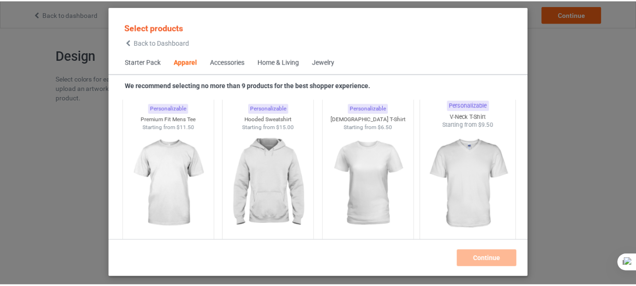
scroll to position [584, 0]
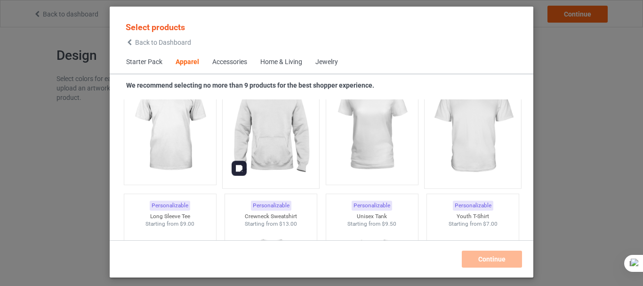
click at [290, 149] on img at bounding box center [271, 128] width 89 height 111
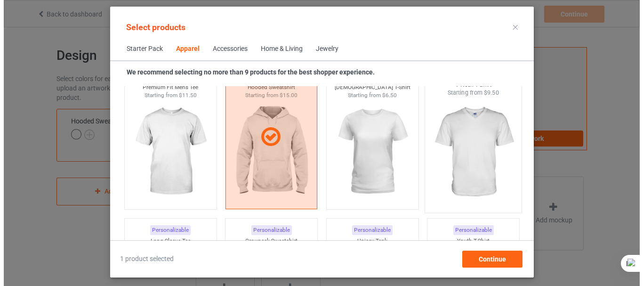
scroll to position [527, 0]
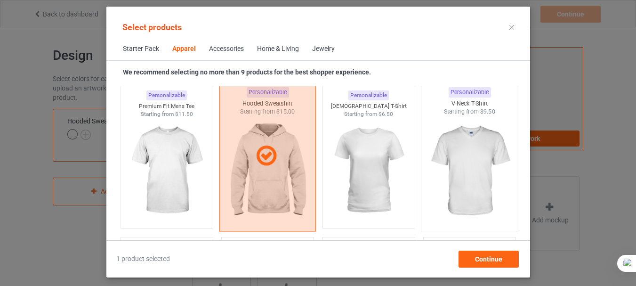
click at [254, 162] on icon at bounding box center [267, 156] width 28 height 24
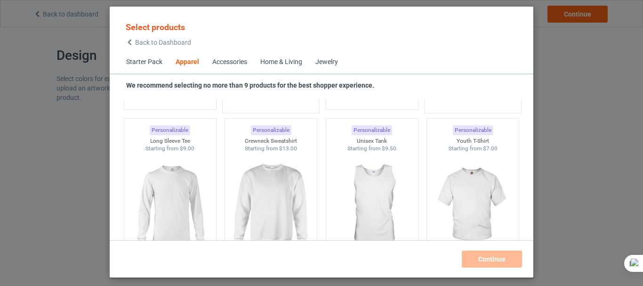
scroll to position [697, 0]
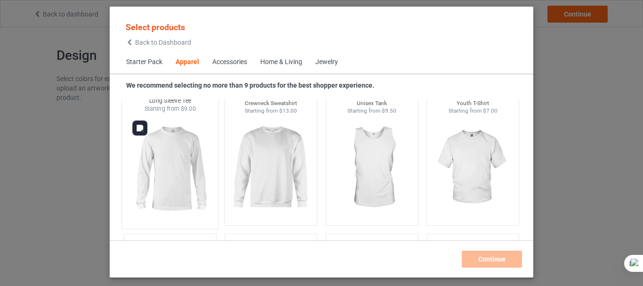
click at [190, 163] on img at bounding box center [170, 168] width 89 height 111
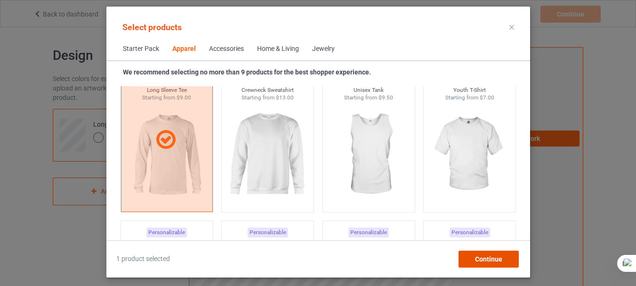
click at [475, 256] on span "Continue" at bounding box center [488, 259] width 27 height 8
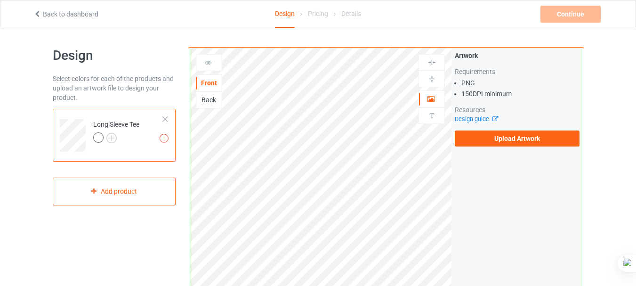
click at [168, 118] on div at bounding box center [165, 119] width 7 height 7
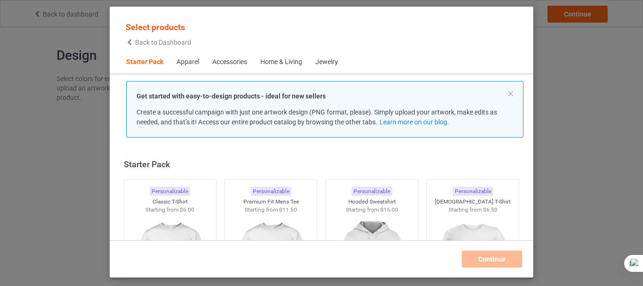
scroll to position [12, 0]
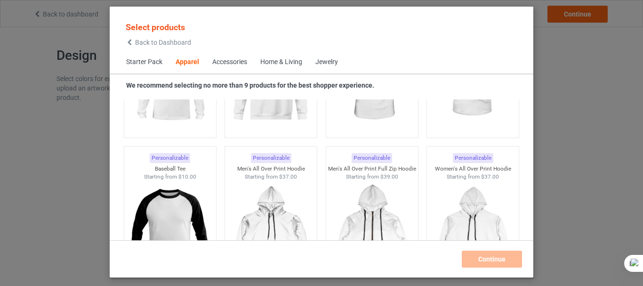
scroll to position [500, 0]
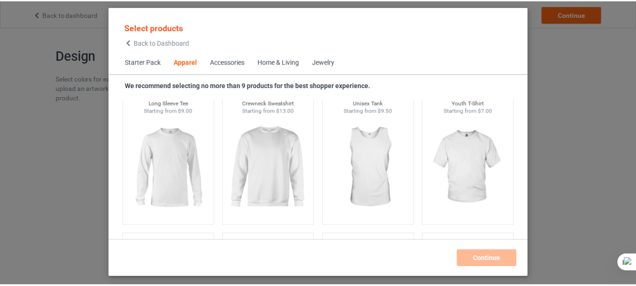
scroll to position [716, 0]
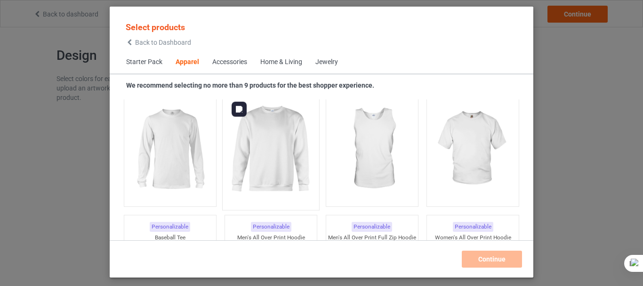
click at [284, 151] on img at bounding box center [271, 149] width 89 height 111
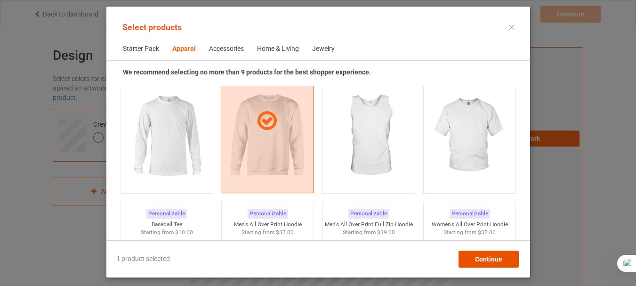
click at [501, 255] on span "Continue" at bounding box center [488, 259] width 27 height 8
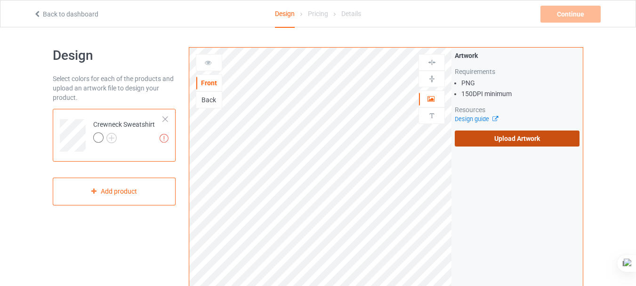
click at [511, 140] on label "Upload Artwork" at bounding box center [517, 138] width 125 height 16
click at [0, 0] on input "Upload Artwork" at bounding box center [0, 0] width 0 height 0
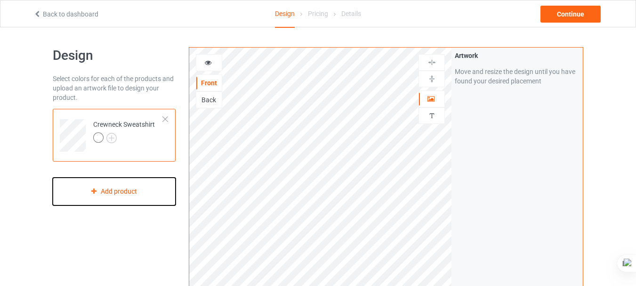
click at [112, 191] on div "Add product" at bounding box center [114, 192] width 123 height 28
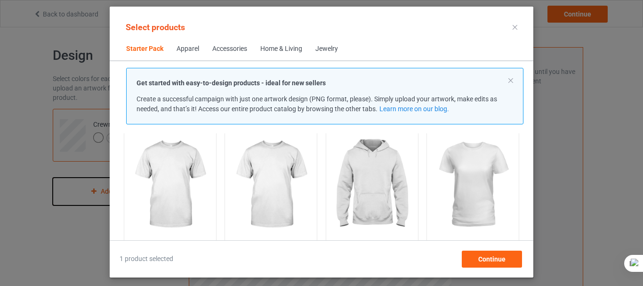
scroll to position [50, 0]
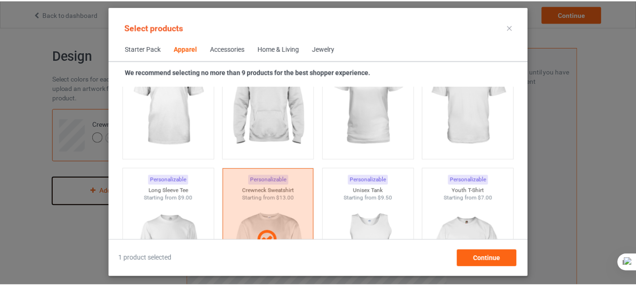
scroll to position [615, 0]
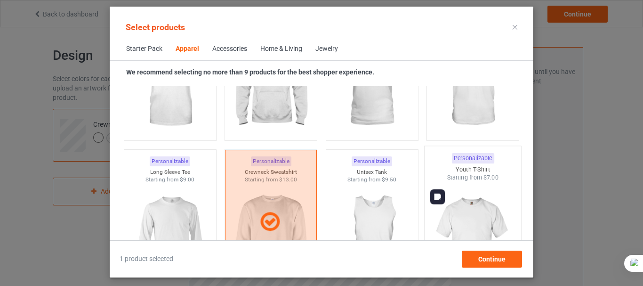
click at [471, 203] on img at bounding box center [473, 237] width 89 height 111
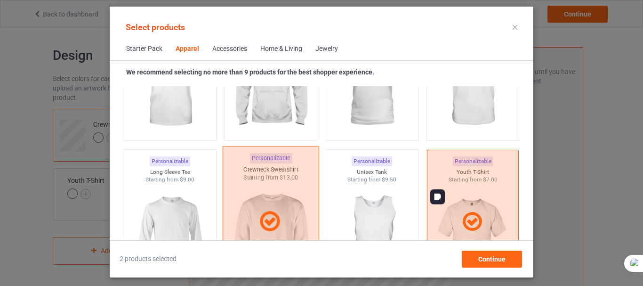
click at [276, 195] on div at bounding box center [271, 221] width 97 height 151
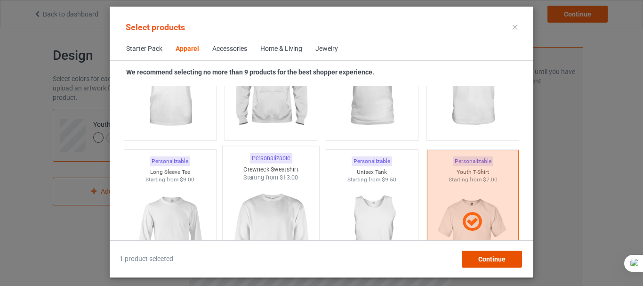
click at [490, 254] on div "Continue" at bounding box center [492, 259] width 60 height 17
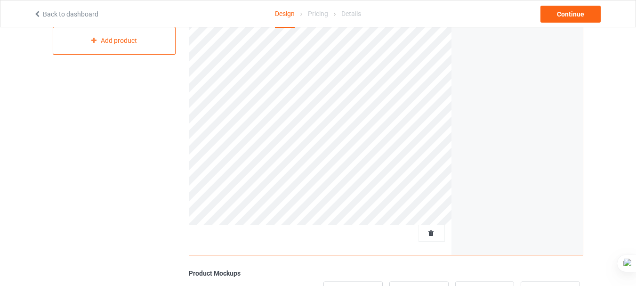
scroll to position [165, 0]
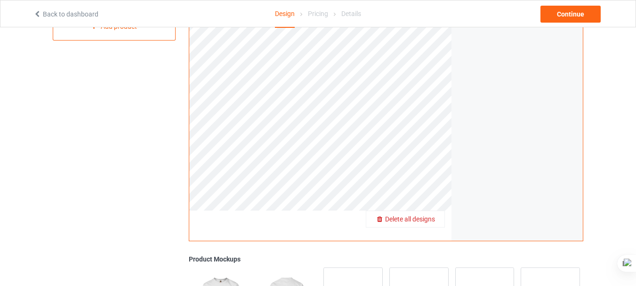
click at [439, 219] on div "Delete all designs" at bounding box center [405, 218] width 78 height 9
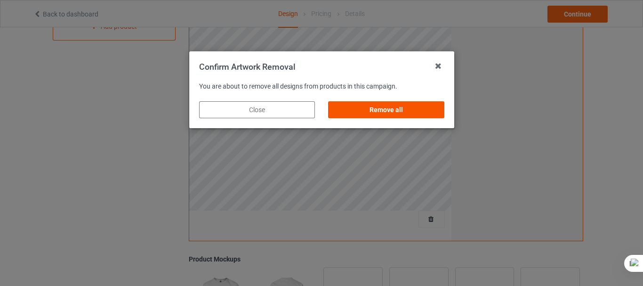
click at [395, 105] on div "Remove all" at bounding box center [386, 109] width 116 height 17
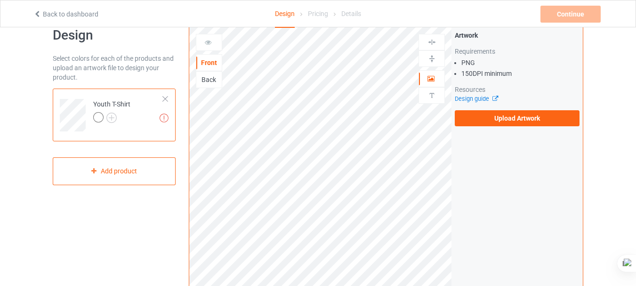
scroll to position [16, 0]
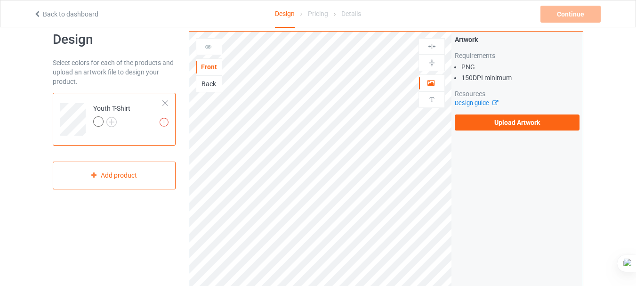
click at [166, 100] on div at bounding box center [165, 103] width 7 height 7
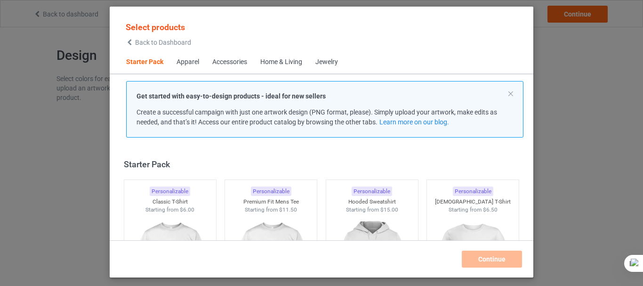
scroll to position [12, 0]
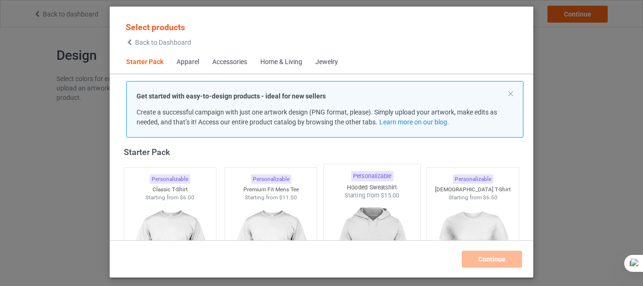
click at [368, 193] on div "Starting from $15.00" at bounding box center [372, 195] width 97 height 8
click at [354, 207] on img at bounding box center [372, 255] width 89 height 111
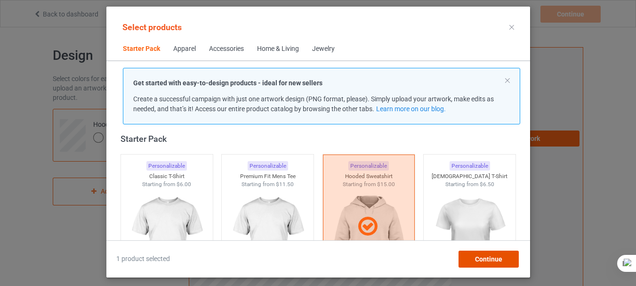
click at [487, 258] on span "Continue" at bounding box center [488, 259] width 27 height 8
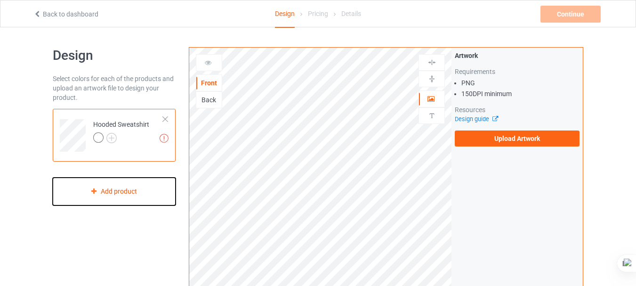
click at [143, 189] on div "Add product" at bounding box center [114, 192] width 123 height 28
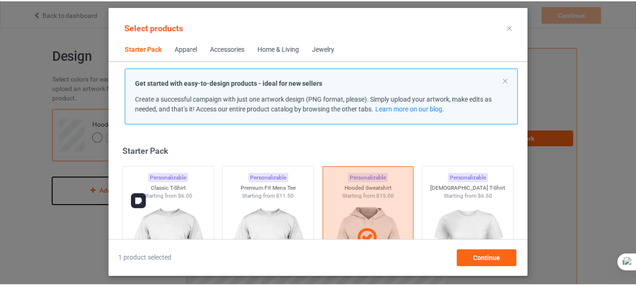
scroll to position [12, 0]
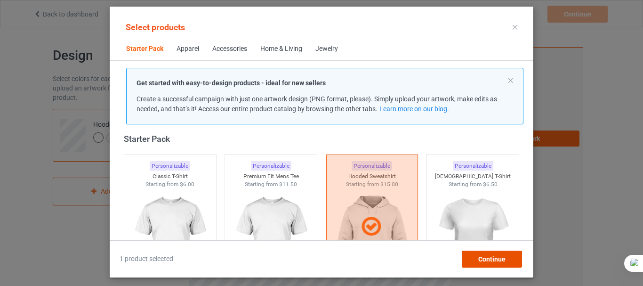
click at [480, 260] on span "Continue" at bounding box center [492, 259] width 27 height 8
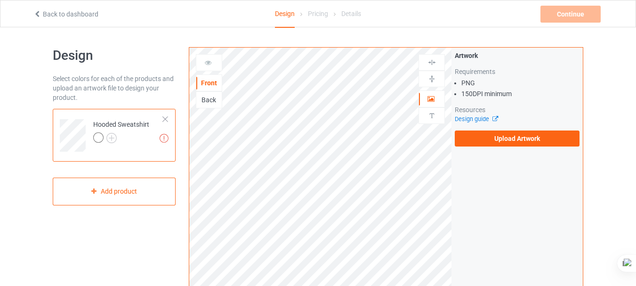
click at [72, 17] on link "Back to dashboard" at bounding box center [65, 14] width 65 height 8
click at [168, 119] on div at bounding box center [165, 119] width 7 height 7
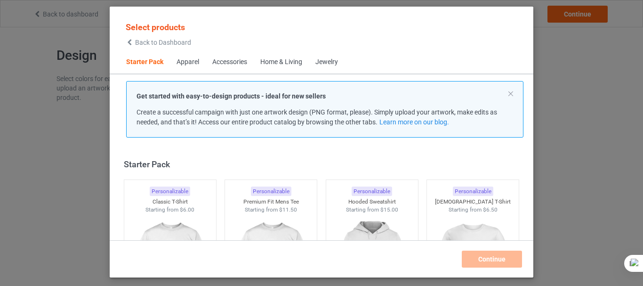
scroll to position [12, 0]
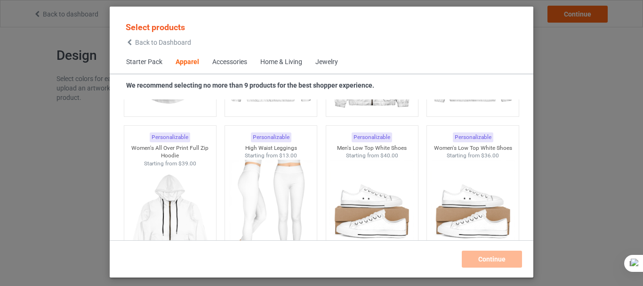
scroll to position [584, 0]
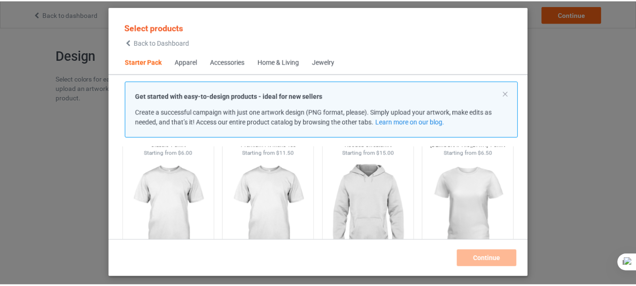
scroll to position [75, 0]
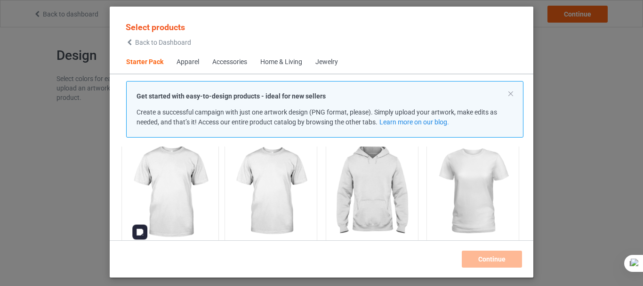
click at [189, 178] on img at bounding box center [170, 192] width 89 height 111
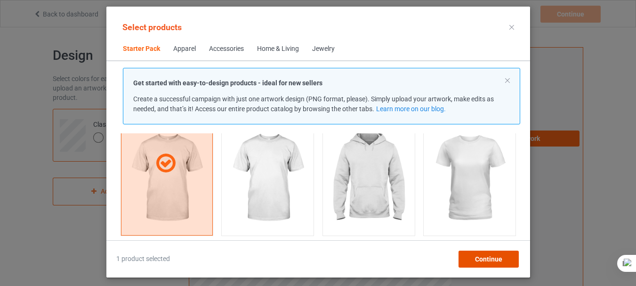
click at [505, 260] on div "Continue" at bounding box center [488, 259] width 60 height 17
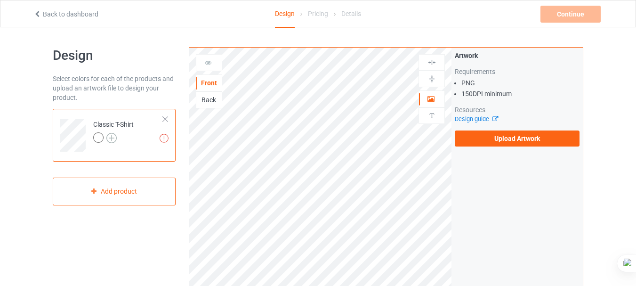
click at [115, 134] on img at bounding box center [111, 138] width 10 height 10
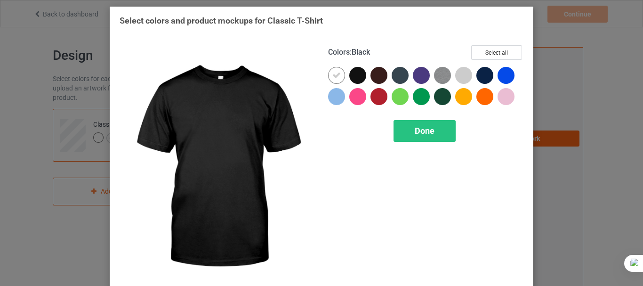
click at [356, 74] on div at bounding box center [357, 75] width 17 height 17
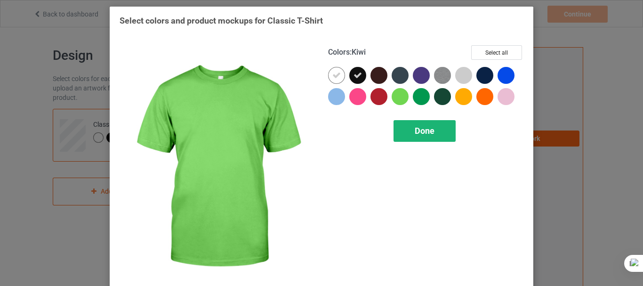
click at [418, 126] on span "Done" at bounding box center [425, 131] width 20 height 10
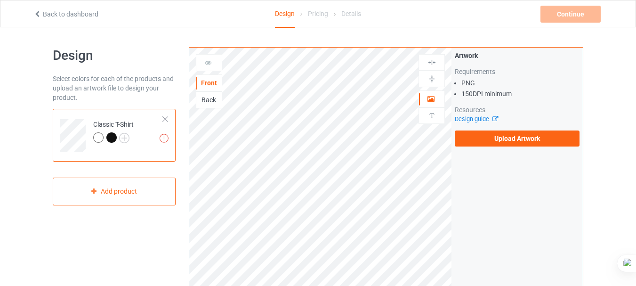
click at [209, 102] on div "Back" at bounding box center [208, 99] width 25 height 9
click at [209, 81] on div "Front" at bounding box center [208, 82] width 25 height 9
click at [211, 63] on icon at bounding box center [208, 61] width 8 height 7
click at [428, 95] on icon at bounding box center [431, 97] width 8 height 7
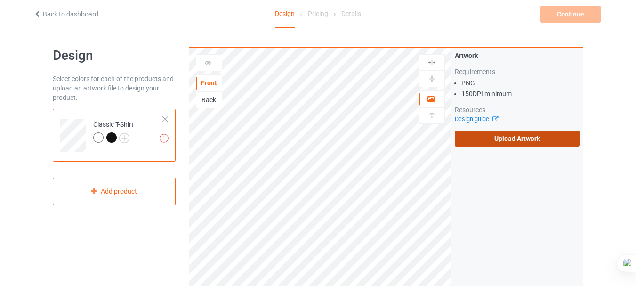
click at [551, 137] on label "Upload Artwork" at bounding box center [517, 138] width 125 height 16
click at [0, 0] on input "Upload Artwork" at bounding box center [0, 0] width 0 height 0
click at [165, 115] on td "Missing artworks Classic T-Shirt" at bounding box center [128, 132] width 81 height 39
click at [209, 67] on div at bounding box center [209, 62] width 26 height 17
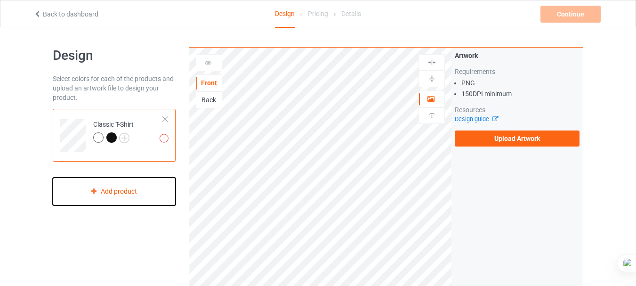
click at [128, 195] on div "Add product" at bounding box center [114, 192] width 123 height 28
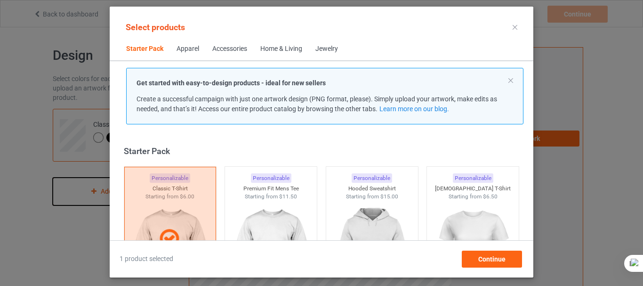
scroll to position [12, 0]
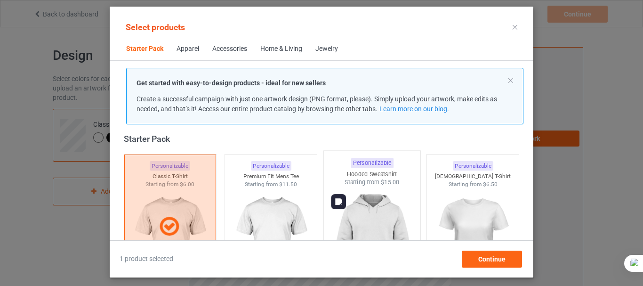
click at [353, 199] on img at bounding box center [372, 242] width 89 height 111
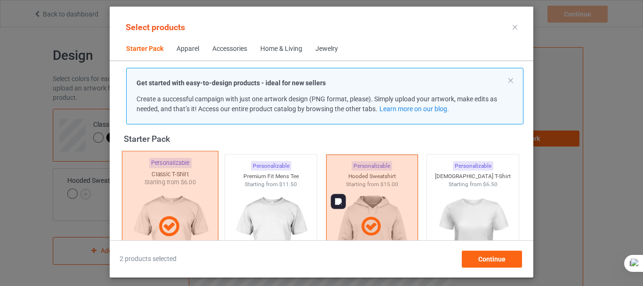
click at [150, 200] on div at bounding box center [170, 226] width 97 height 151
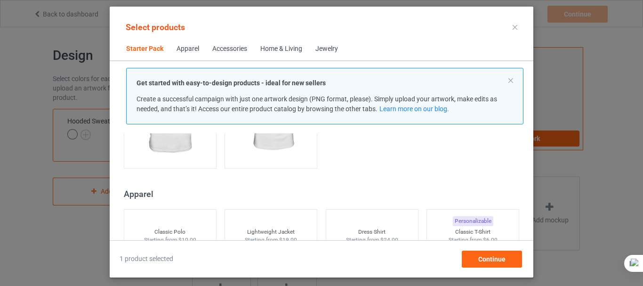
scroll to position [0, 0]
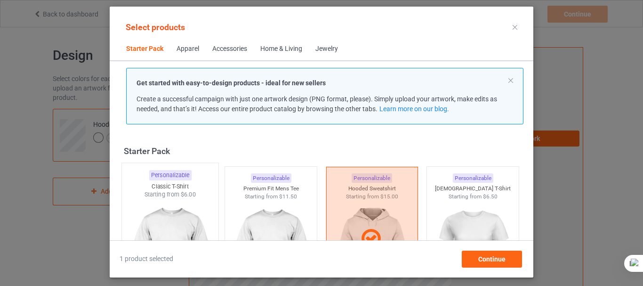
click at [191, 50] on div "Apparel" at bounding box center [188, 48] width 23 height 9
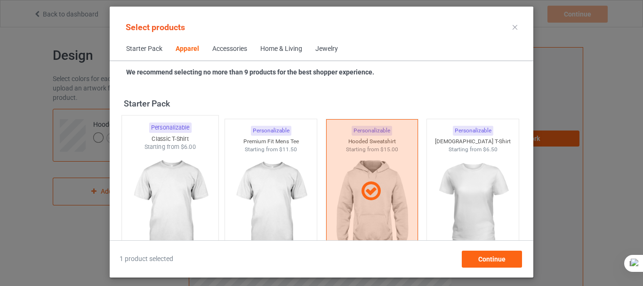
scroll to position [351, 0]
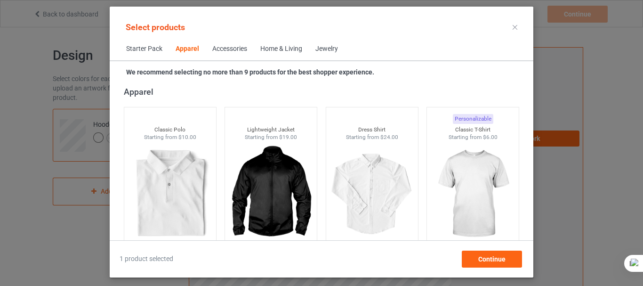
click at [152, 47] on span "Starter Pack" at bounding box center [144, 49] width 49 height 23
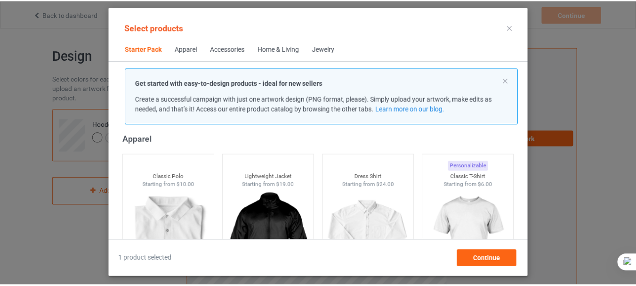
scroll to position [12, 0]
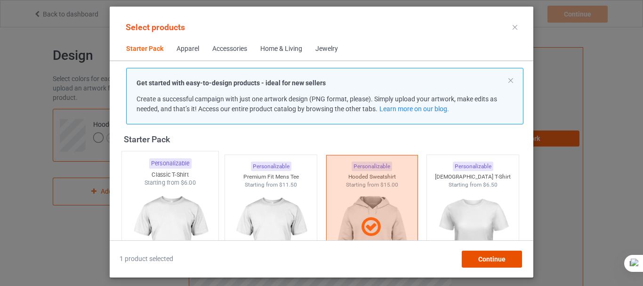
click at [497, 256] on span "Continue" at bounding box center [492, 259] width 27 height 8
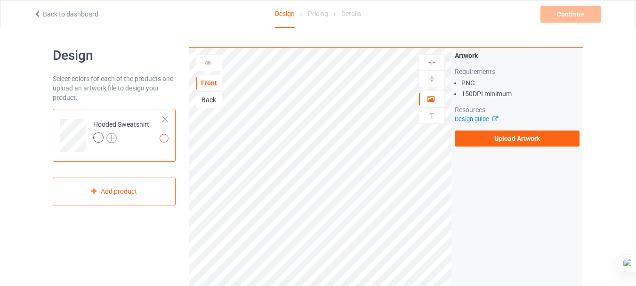
click at [113, 136] on img at bounding box center [111, 138] width 10 height 10
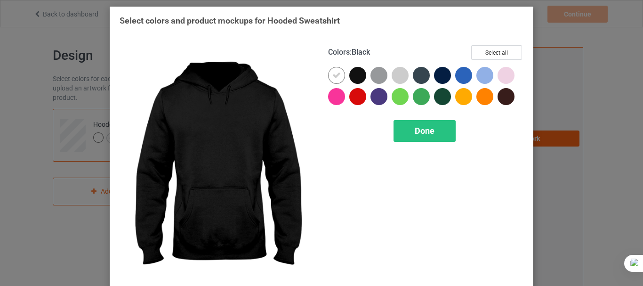
click at [358, 74] on div at bounding box center [357, 75] width 17 height 17
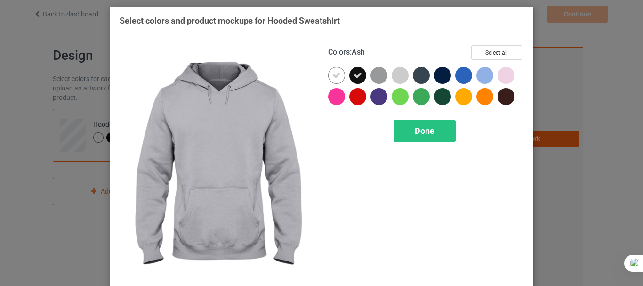
click at [392, 75] on div at bounding box center [400, 75] width 17 height 17
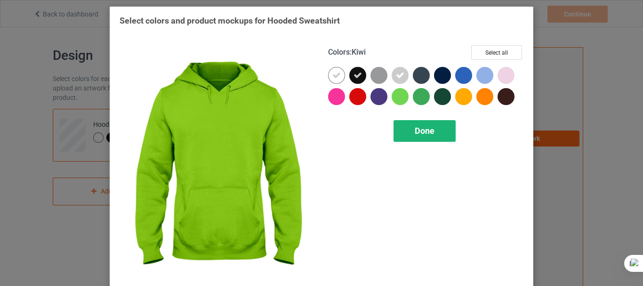
click at [422, 138] on div "Done" at bounding box center [425, 131] width 62 height 22
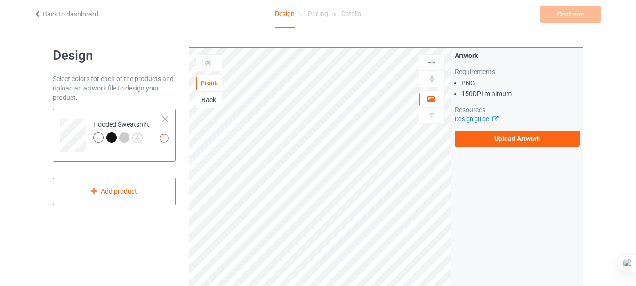
click at [129, 123] on div "Hooded Sweatshirt" at bounding box center [121, 131] width 56 height 23
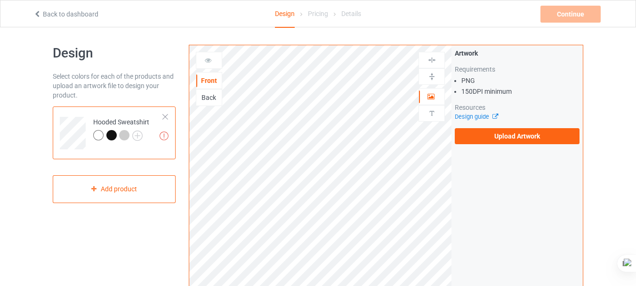
scroll to position [3, 0]
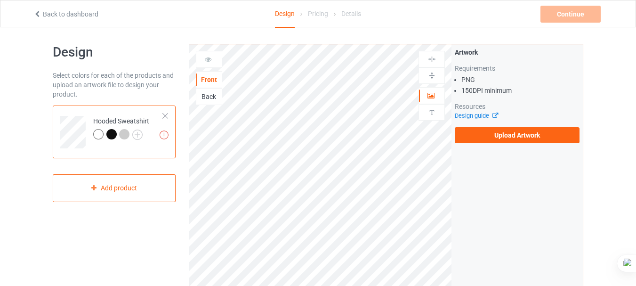
click at [212, 95] on div "Back" at bounding box center [208, 96] width 25 height 9
click at [436, 78] on img at bounding box center [432, 75] width 9 height 9
click at [214, 80] on div "Front" at bounding box center [208, 79] width 25 height 9
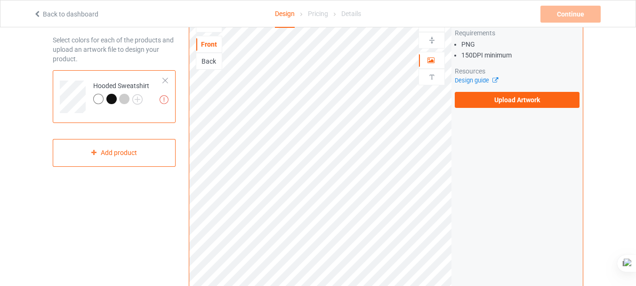
scroll to position [32, 0]
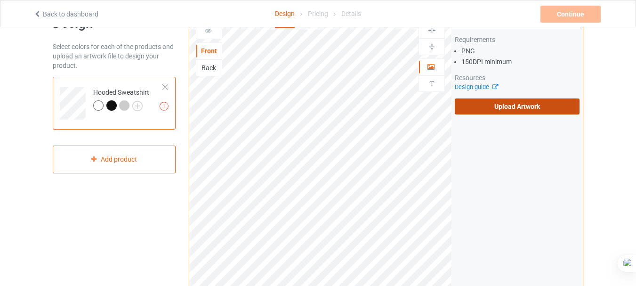
click at [531, 100] on label "Upload Artwork" at bounding box center [517, 106] width 125 height 16
click at [0, 0] on input "Upload Artwork" at bounding box center [0, 0] width 0 height 0
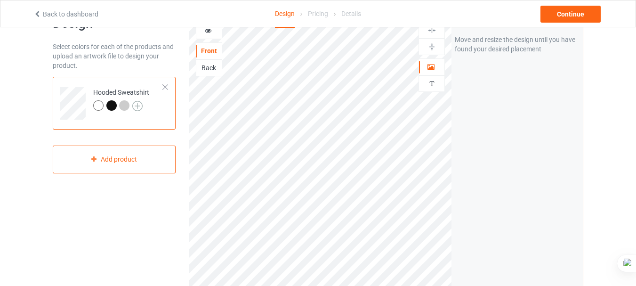
click at [137, 105] on img at bounding box center [137, 106] width 10 height 10
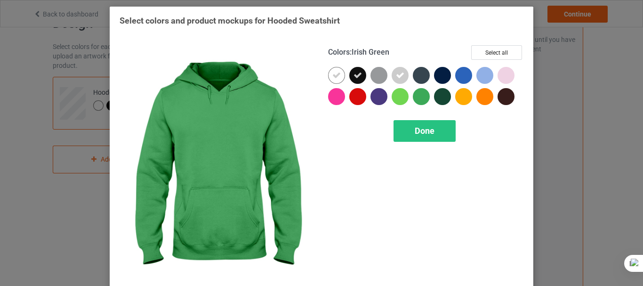
click at [417, 96] on div at bounding box center [421, 96] width 17 height 17
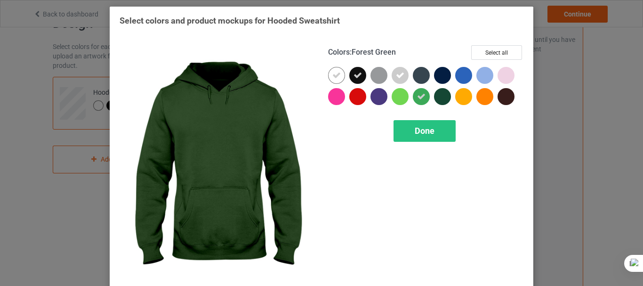
click at [438, 98] on div at bounding box center [442, 96] width 17 height 17
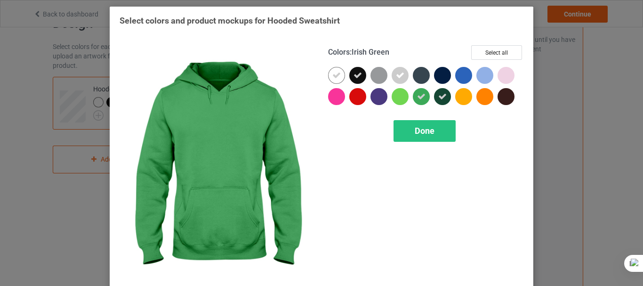
click at [419, 97] on icon at bounding box center [421, 96] width 8 height 8
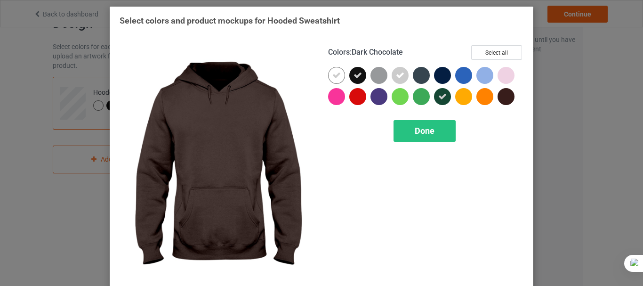
click at [508, 100] on div at bounding box center [506, 96] width 17 height 17
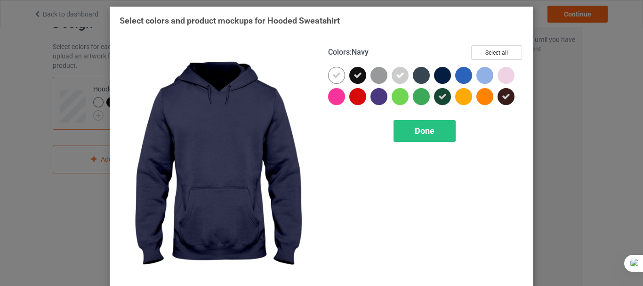
click at [444, 76] on div at bounding box center [442, 75] width 17 height 17
click at [439, 75] on icon at bounding box center [442, 75] width 8 height 8
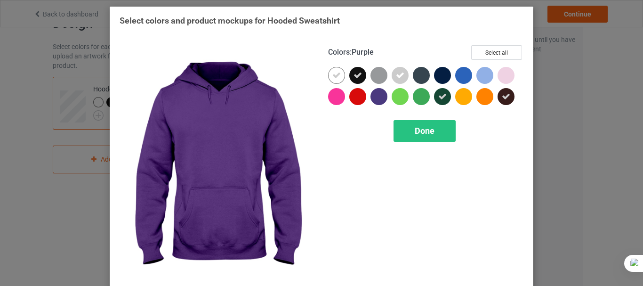
click at [374, 98] on div at bounding box center [379, 96] width 17 height 17
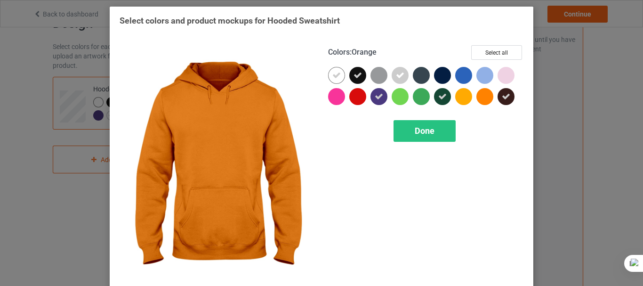
click at [480, 96] on div at bounding box center [485, 96] width 17 height 17
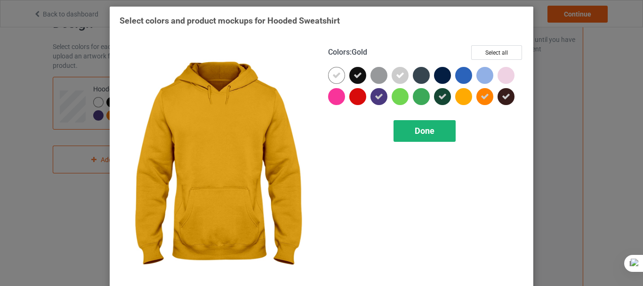
click at [423, 132] on span "Done" at bounding box center [425, 131] width 20 height 10
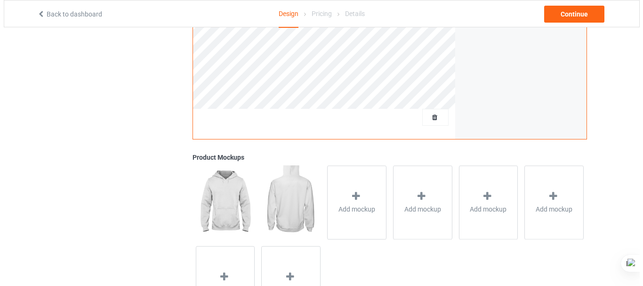
scroll to position [251, 0]
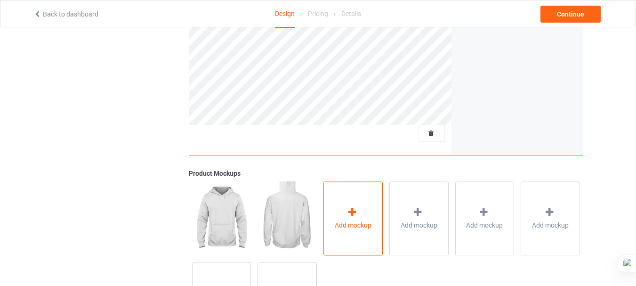
click at [351, 235] on div "Add mockup" at bounding box center [353, 218] width 59 height 74
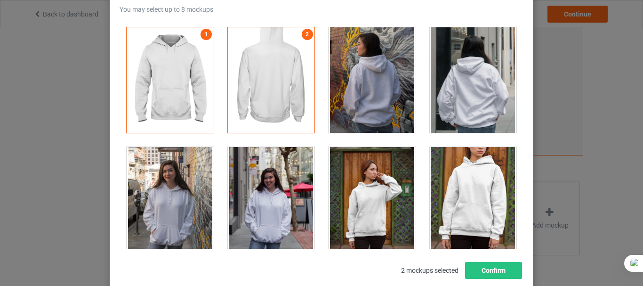
scroll to position [75, 0]
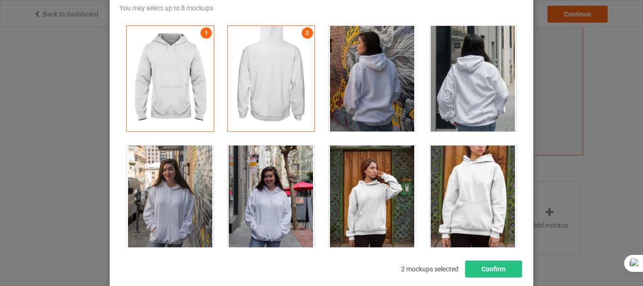
click at [245, 189] on div at bounding box center [271, 198] width 87 height 105
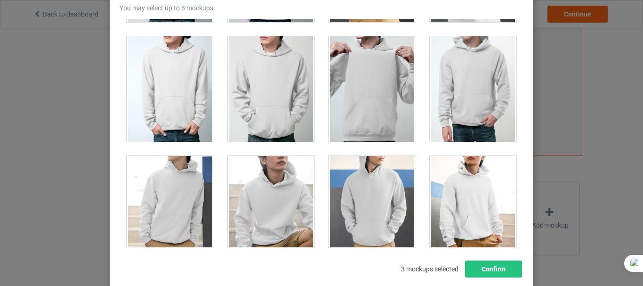
scroll to position [1564, 0]
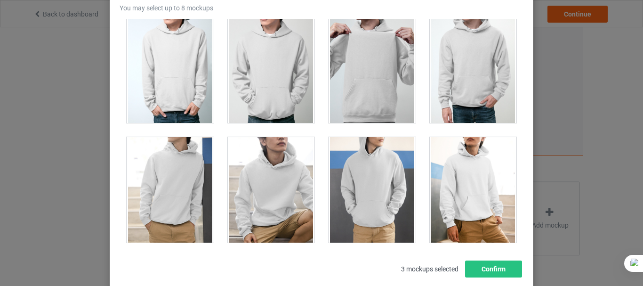
click at [465, 199] on div at bounding box center [473, 189] width 87 height 105
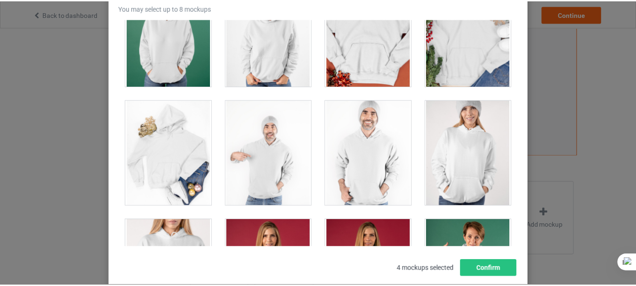
scroll to position [1978, 0]
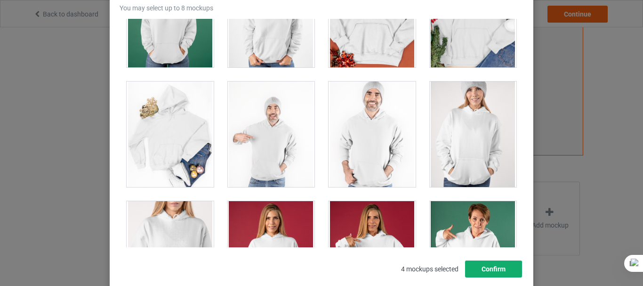
click at [486, 268] on button "Confirm" at bounding box center [493, 268] width 57 height 17
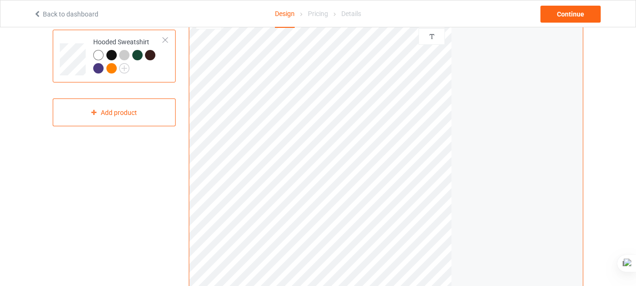
scroll to position [32, 0]
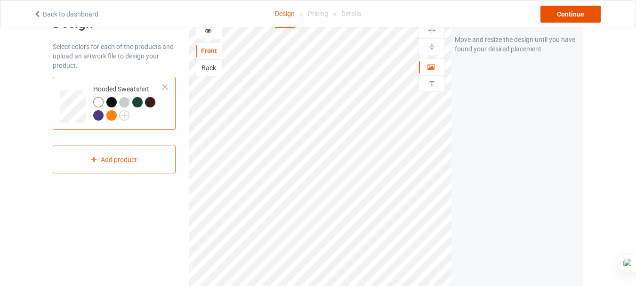
click at [581, 9] on div "Continue" at bounding box center [571, 14] width 60 height 17
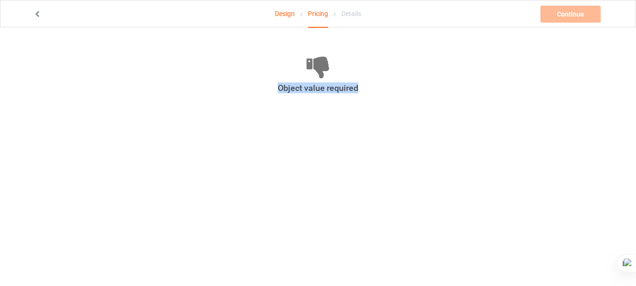
drag, startPoint x: 274, startPoint y: 86, endPoint x: 363, endPoint y: 90, distance: 89.1
click at [363, 90] on div "Object value required" at bounding box center [318, 87] width 518 height 11
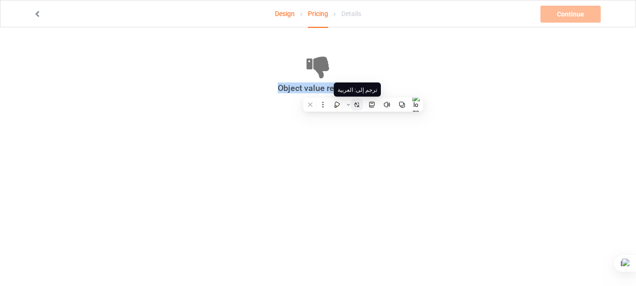
click at [359, 107] on icon at bounding box center [357, 104] width 7 height 7
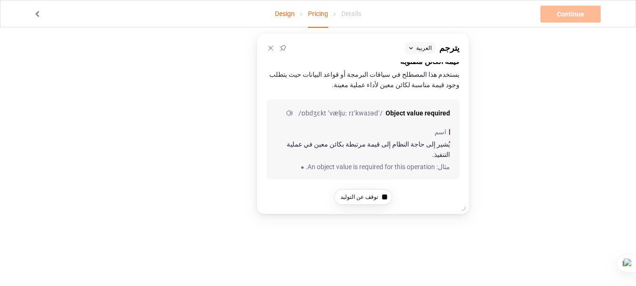
scroll to position [17, 0]
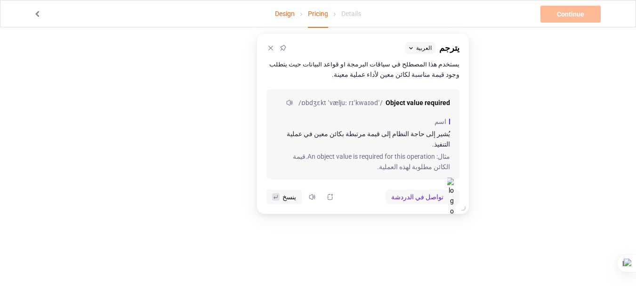
drag, startPoint x: 267, startPoint y: 95, endPoint x: 266, endPoint y: 89, distance: 6.1
click at [266, 89] on div "قيمة الكائن مطلوبة يستخدم هذا المصطلح في سياقات البرمجة أو قواعد البيانات حيث ي…" at bounding box center [362, 121] width 195 height 118
click at [276, 47] on button at bounding box center [271, 48] width 12 height 12
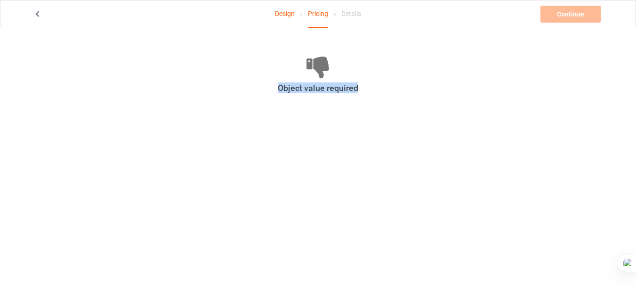
click at [286, 16] on link "Design" at bounding box center [285, 13] width 20 height 26
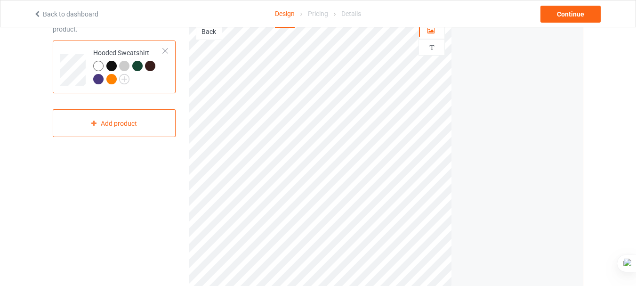
scroll to position [66, 0]
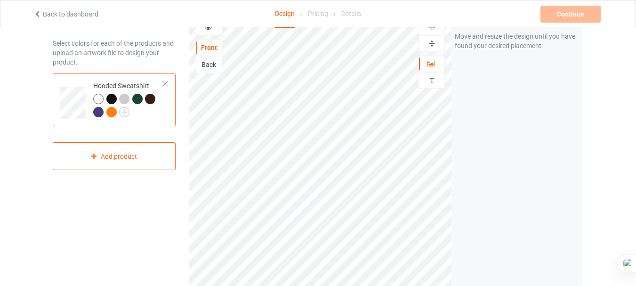
scroll to position [36, 0]
click at [114, 95] on div at bounding box center [111, 98] width 10 height 10
click at [124, 96] on div at bounding box center [124, 98] width 10 height 10
click at [139, 98] on div at bounding box center [137, 98] width 10 height 10
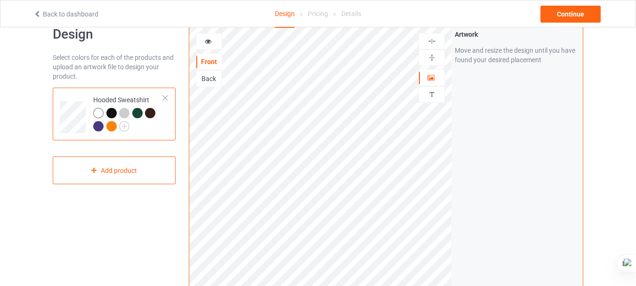
scroll to position [16, 0]
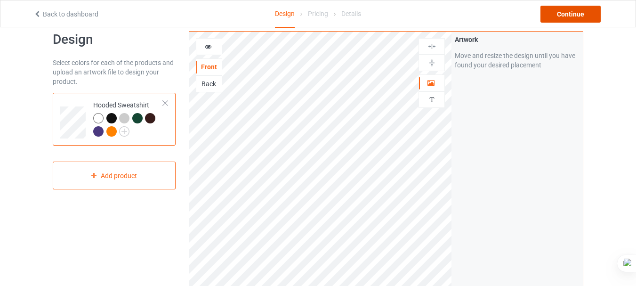
click at [566, 16] on div "Continue" at bounding box center [571, 14] width 60 height 17
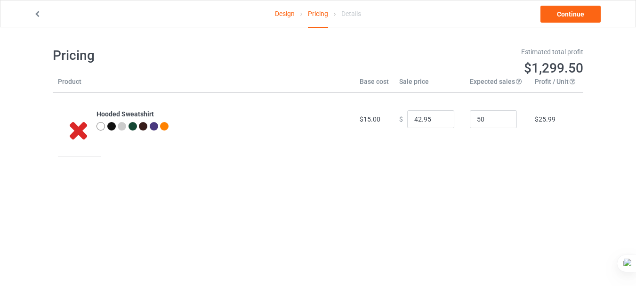
click at [13, 164] on div "Design Pricing Details Continue Pricing Estimated total profit $1,299.50 Produc…" at bounding box center [318, 96] width 636 height 138
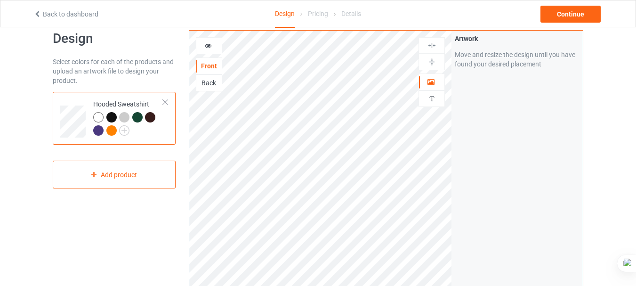
scroll to position [16, 0]
